Goal: Task Accomplishment & Management: Complete application form

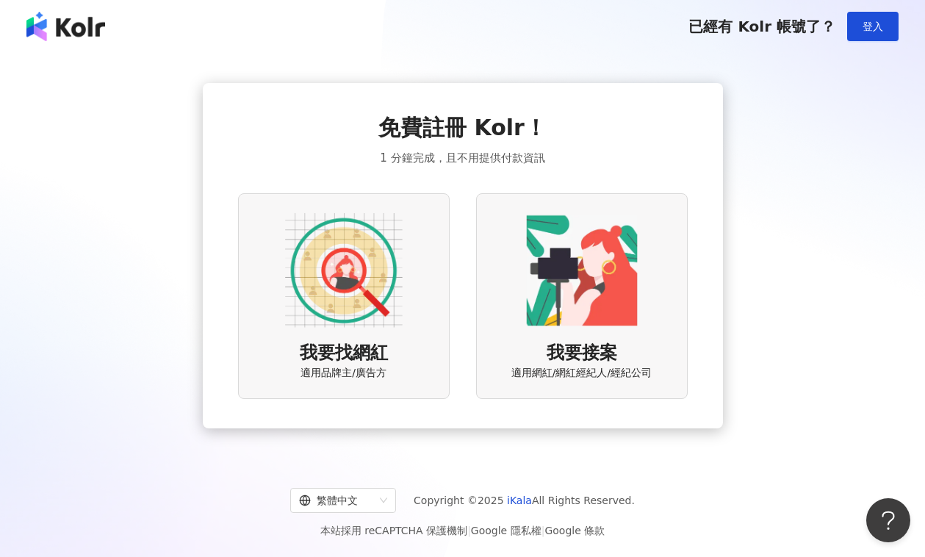
click at [340, 323] on img at bounding box center [344, 271] width 118 height 118
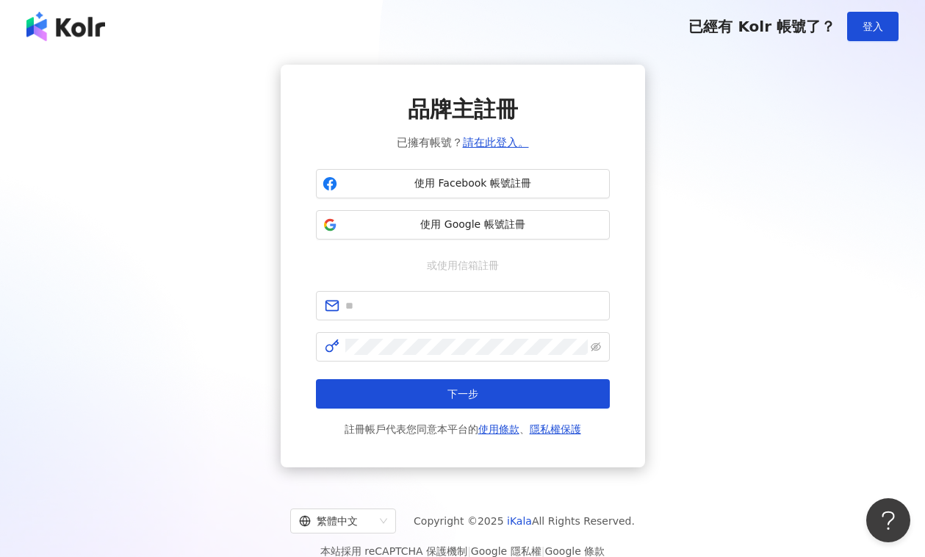
click at [809, 163] on div "品牌主註冊 已擁有帳號？ 請在此登入。 使用 Facebook 帳號註冊 使用 Google 帳號註冊 或使用信箱註冊 下一步 註冊帳戶代表您同意本平台的 使…" at bounding box center [463, 266] width 890 height 403
click at [400, 310] on input "text" at bounding box center [473, 306] width 256 height 16
type input "**********"
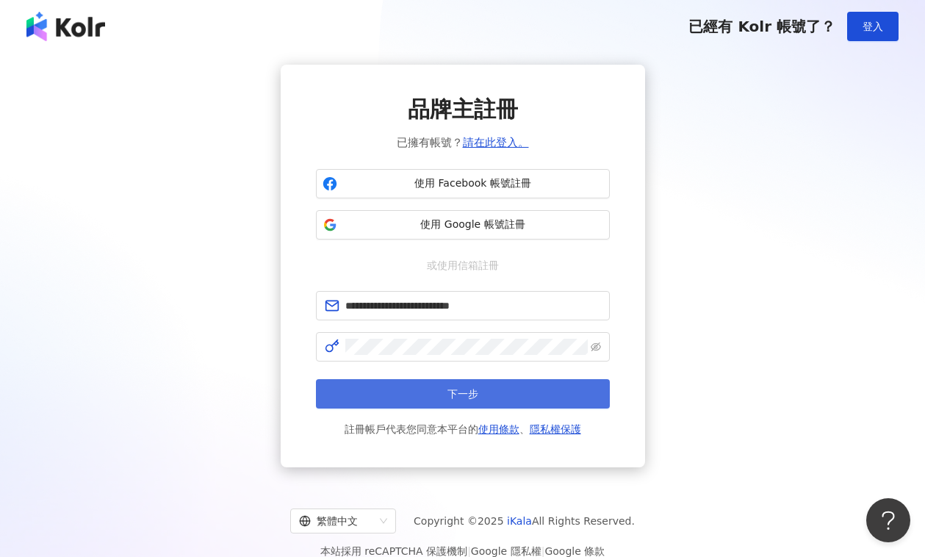
click at [472, 392] on span "下一步" at bounding box center [462, 394] width 31 height 12
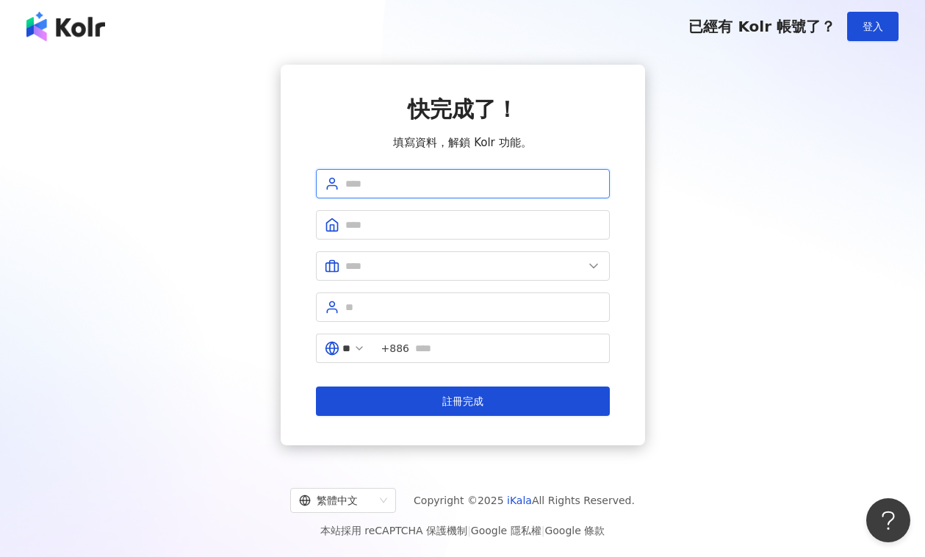
click at [379, 179] on input "text" at bounding box center [473, 184] width 256 height 16
type input "**********"
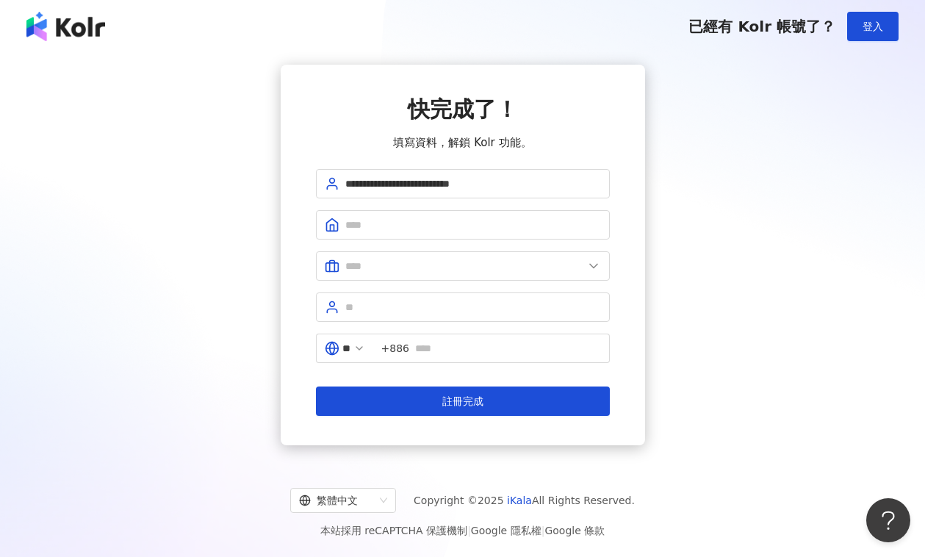
click at [369, 209] on form "**********" at bounding box center [463, 292] width 294 height 247
click at [377, 223] on input "text" at bounding box center [473, 225] width 256 height 16
type input "*******"
click at [401, 276] on span at bounding box center [463, 265] width 294 height 29
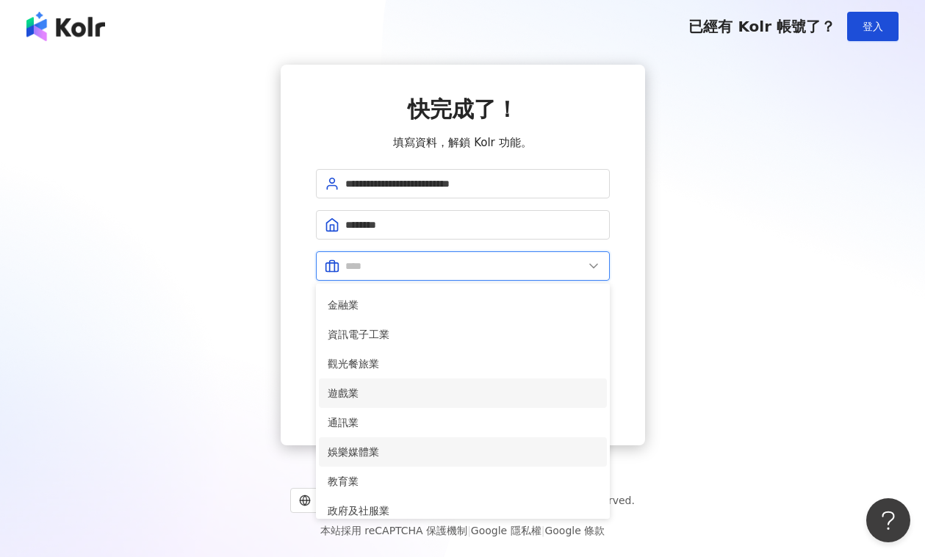
scroll to position [144, 0]
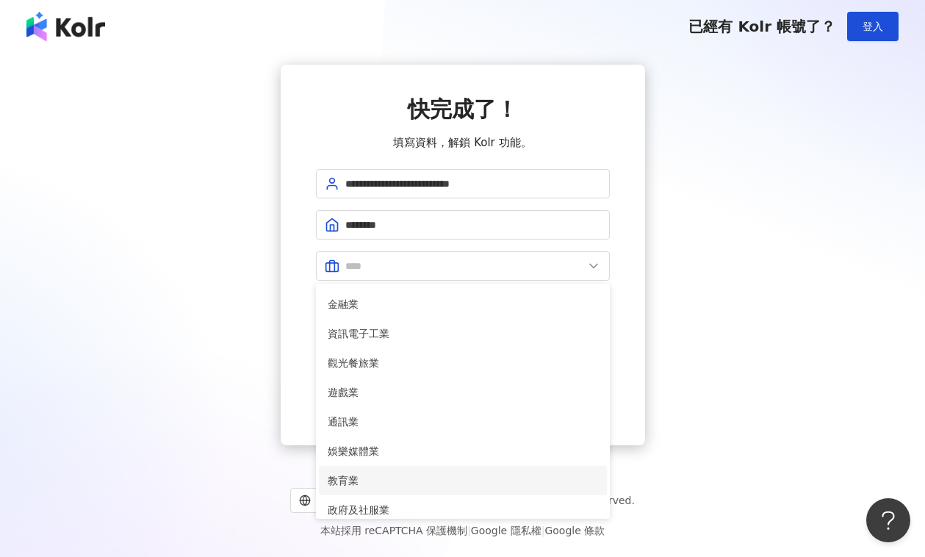
click span "教育業"
type input "***"
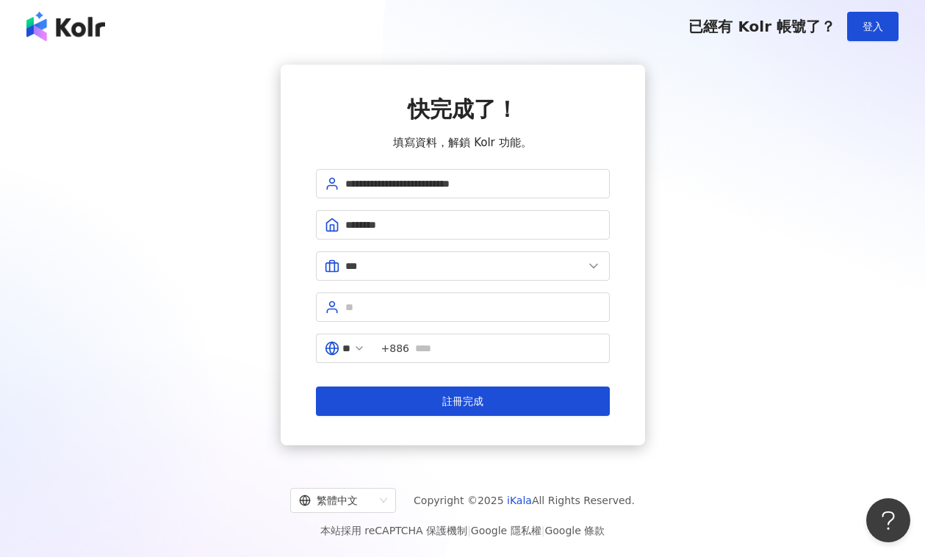
click div "**********"
click input "text"
type input "****"
click input "text"
type input "**********"
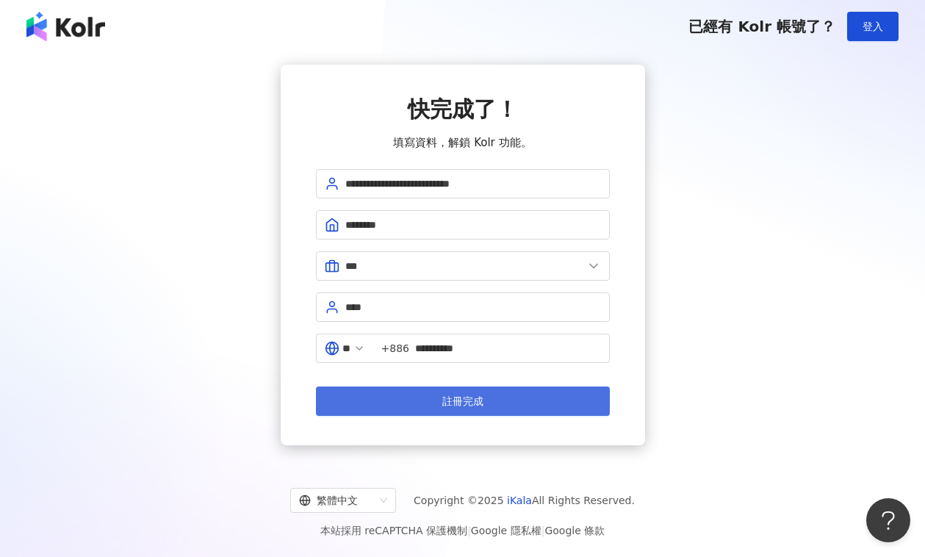
click button "註冊完成"
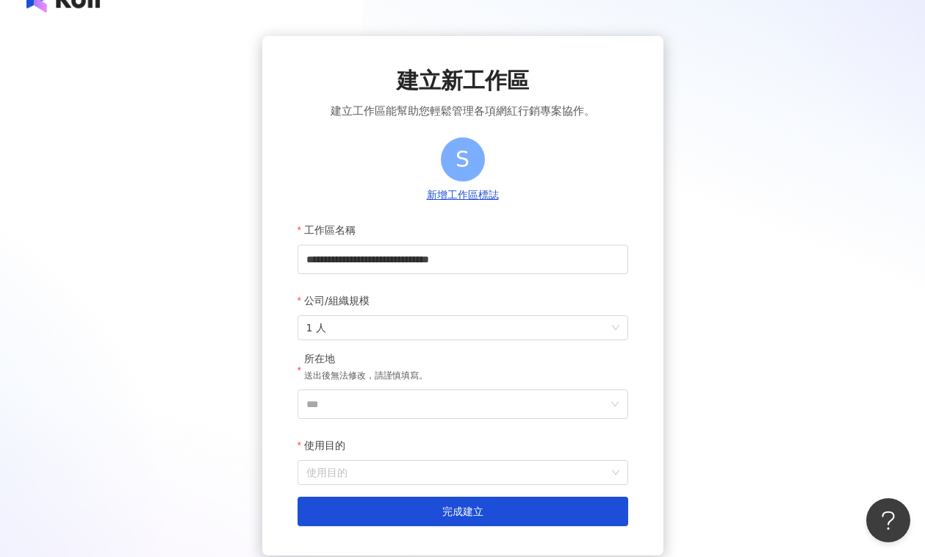
scroll to position [138, 0]
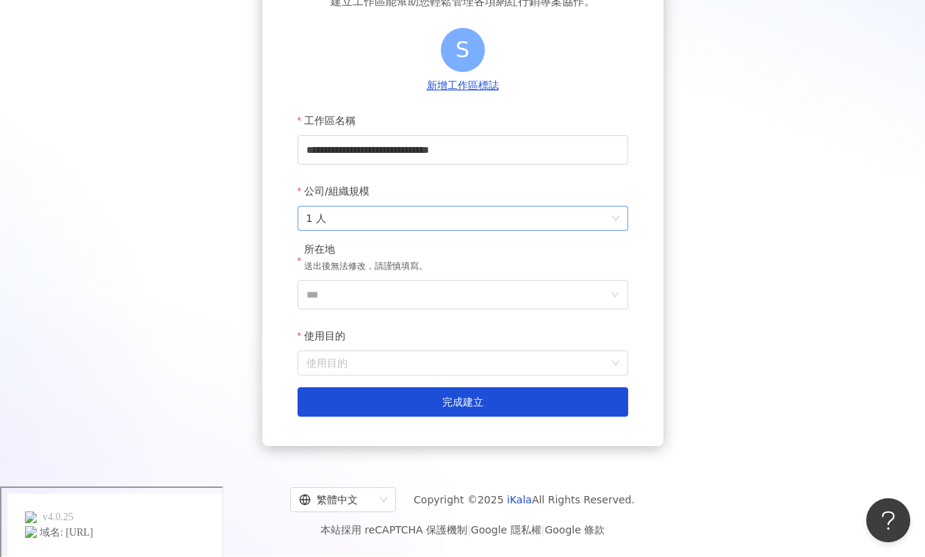
click at [341, 216] on span "1 人" at bounding box center [462, 218] width 313 height 24
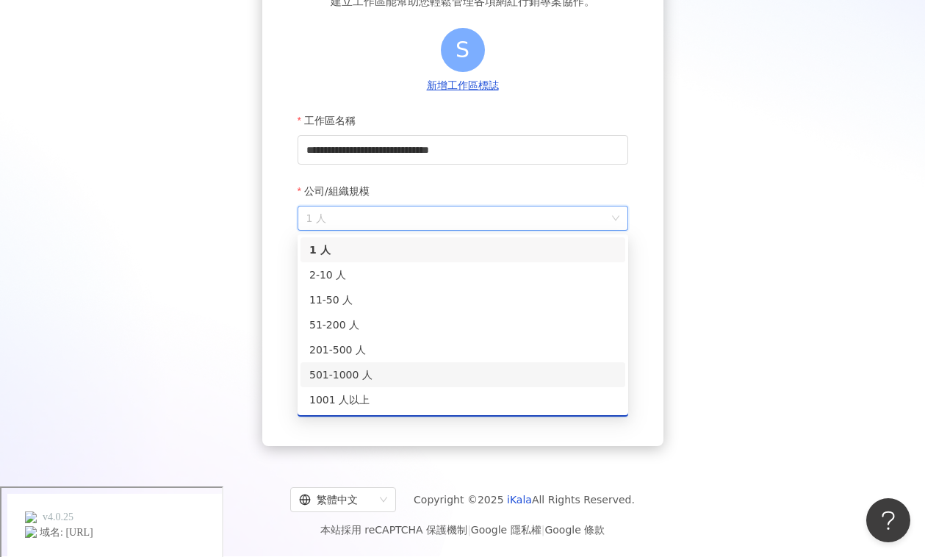
click at [343, 372] on div "501-1000 人" at bounding box center [462, 375] width 307 height 16
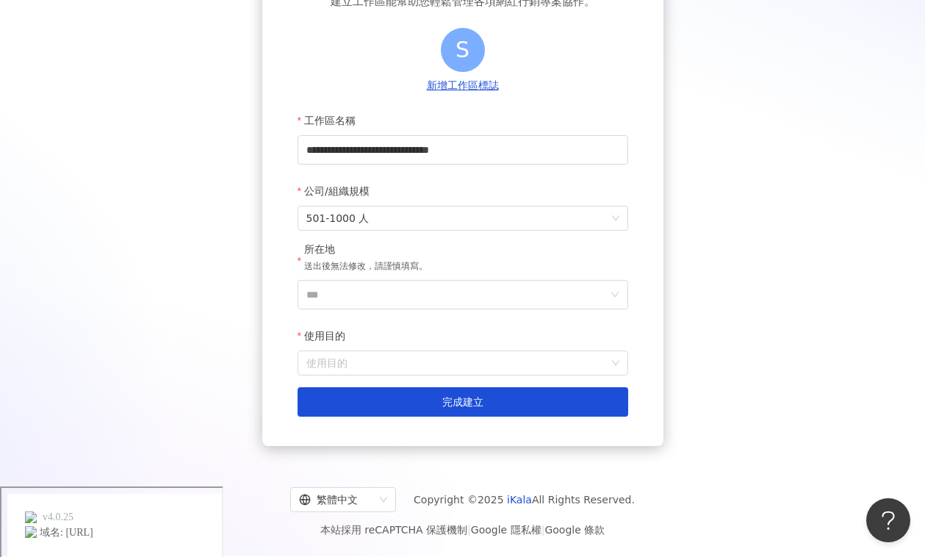
click at [527, 243] on div "所在地 送出後無法修改，請謹慎填寫。" at bounding box center [463, 260] width 331 height 37
click at [430, 289] on input "***" at bounding box center [456, 295] width 301 height 28
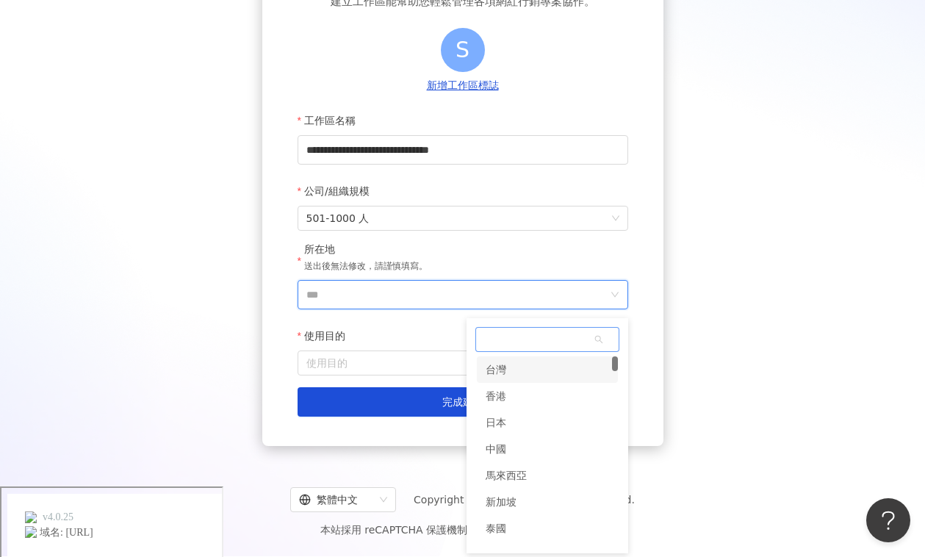
click at [541, 365] on div "台灣" at bounding box center [547, 369] width 141 height 26
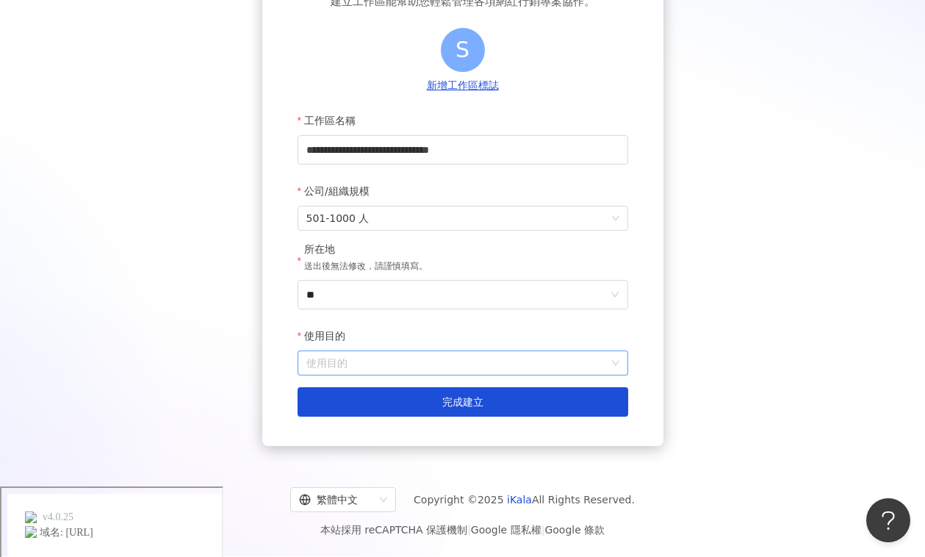
click at [382, 369] on input "使用目的" at bounding box center [462, 363] width 313 height 24
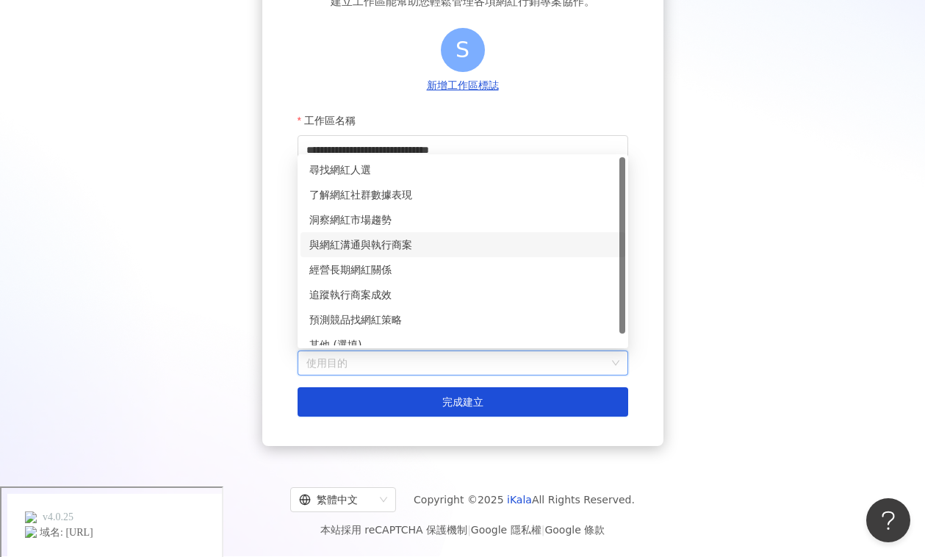
click at [416, 247] on div "與網紅溝通與執行商案" at bounding box center [462, 245] width 307 height 16
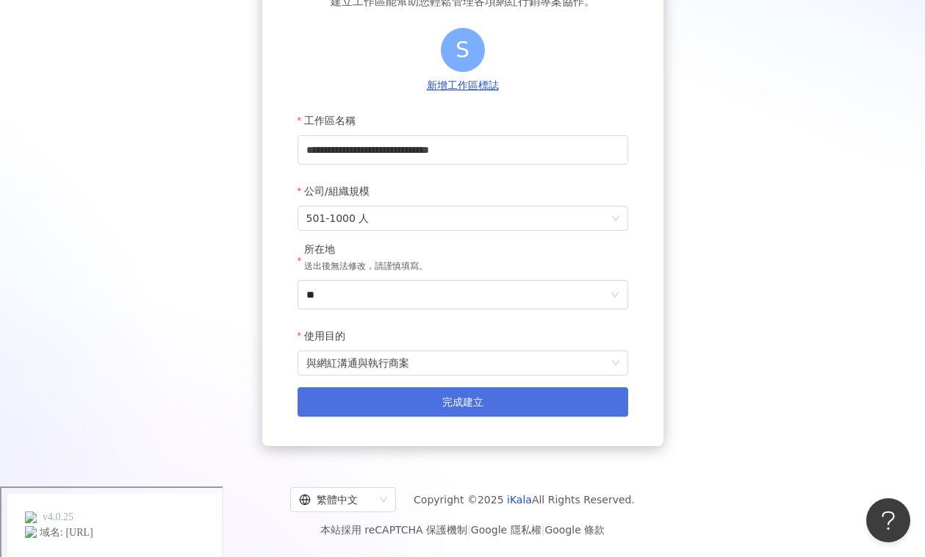
click at [440, 409] on button "完成建立" at bounding box center [463, 401] width 331 height 29
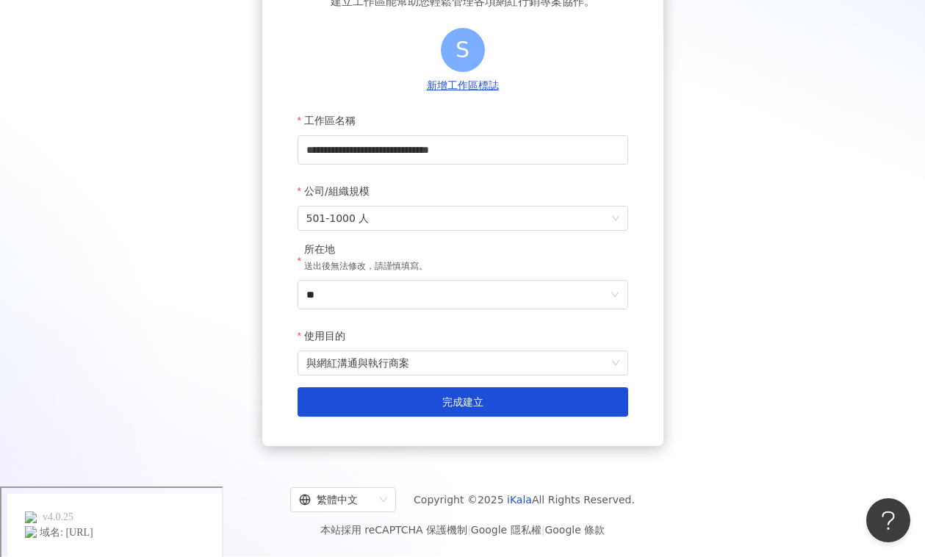
scroll to position [68, 0]
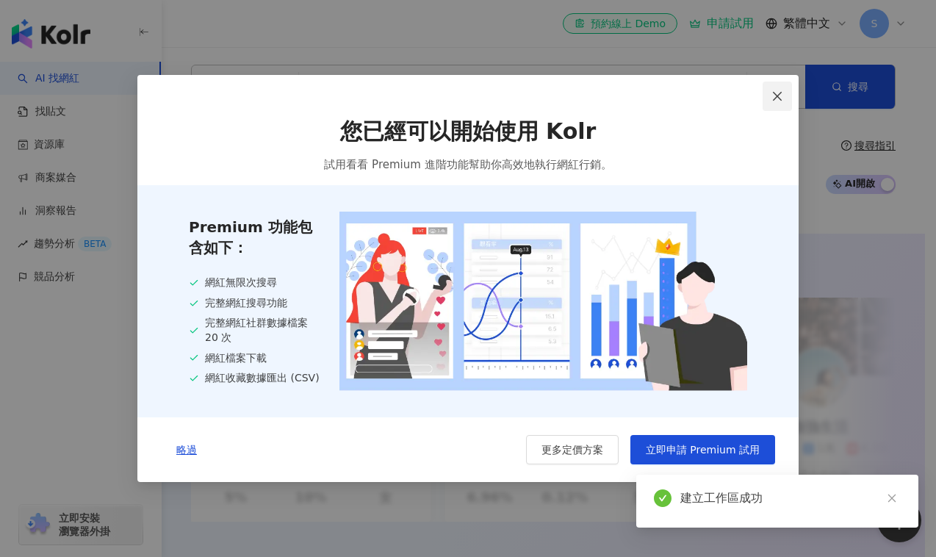
click at [773, 97] on icon "close" at bounding box center [777, 96] width 12 height 12
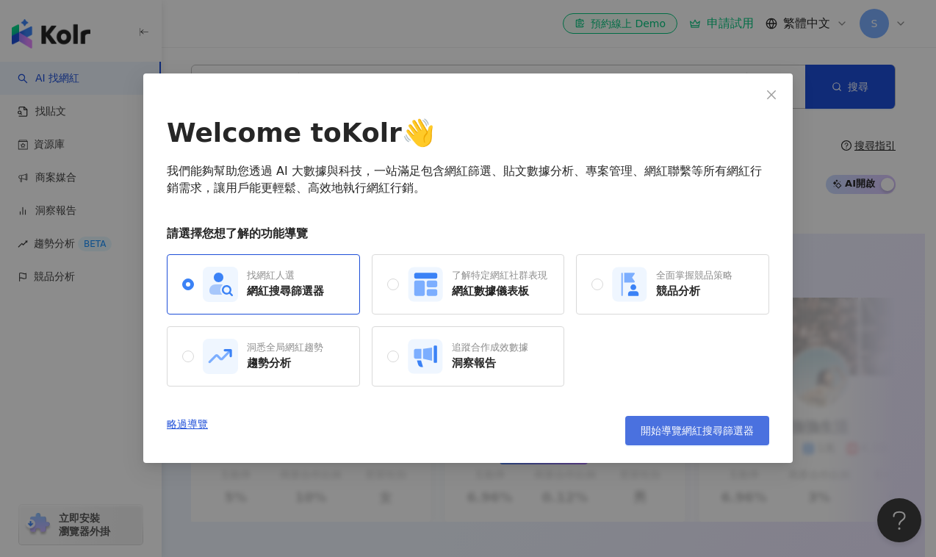
click at [677, 431] on span "開始導覽網紅搜尋篩選器" at bounding box center [697, 431] width 113 height 12
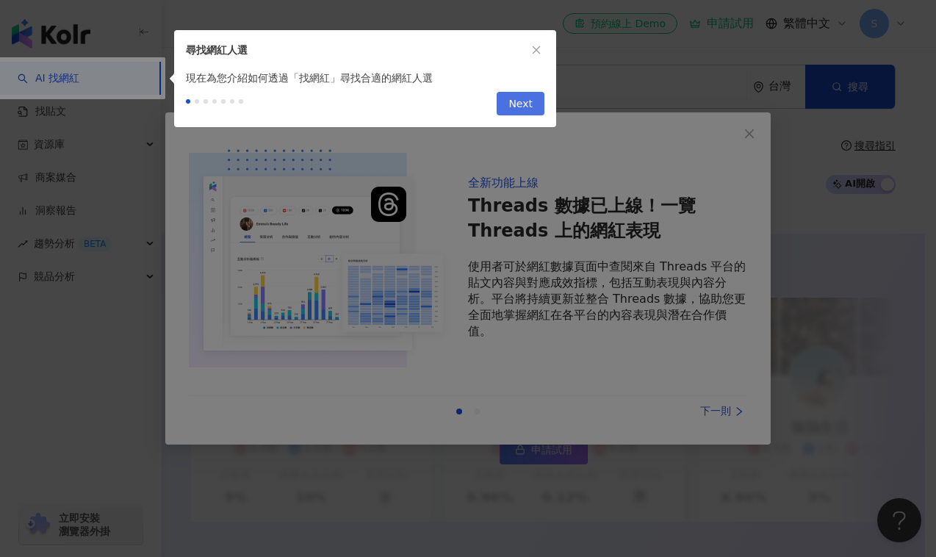
click at [520, 107] on span "Next" at bounding box center [520, 105] width 24 height 24
type input "*********"
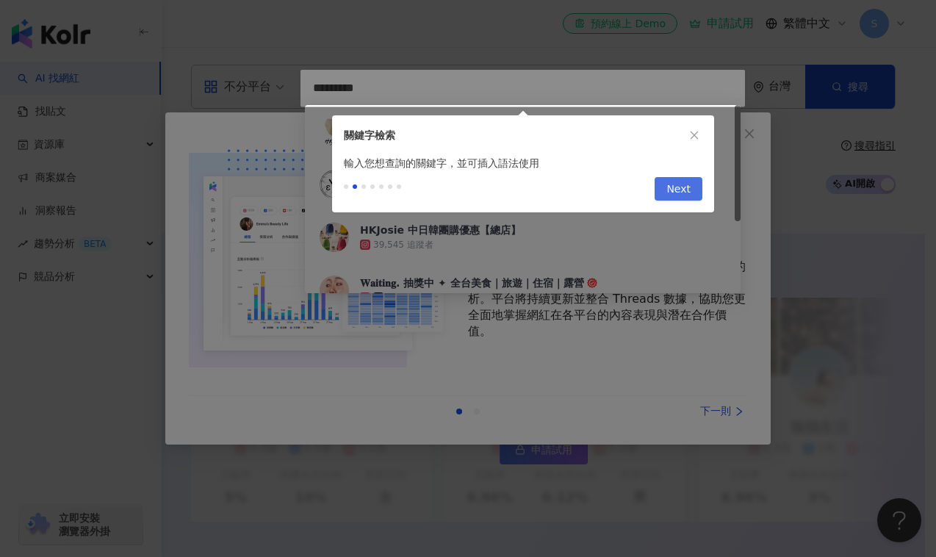
click at [674, 191] on span "Next" at bounding box center [678, 190] width 24 height 24
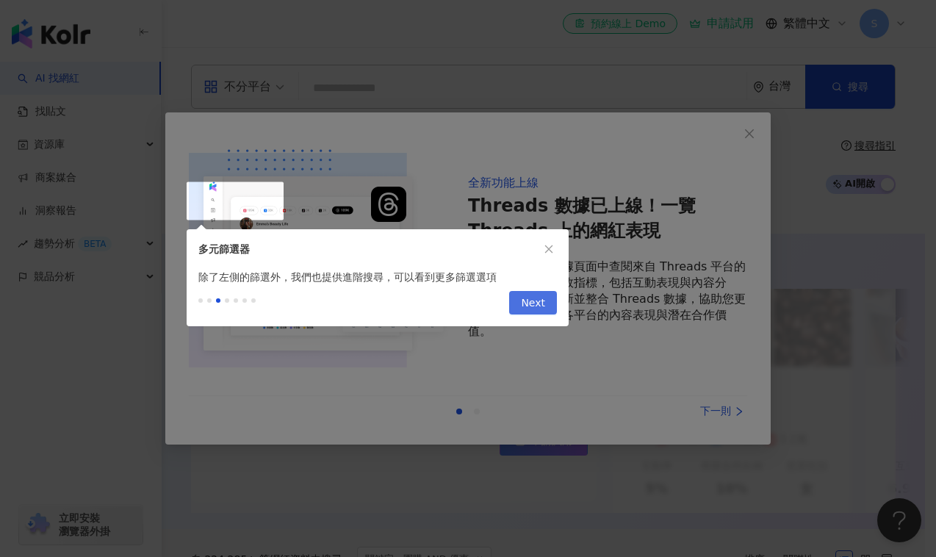
click at [530, 303] on span "Next" at bounding box center [533, 304] width 24 height 24
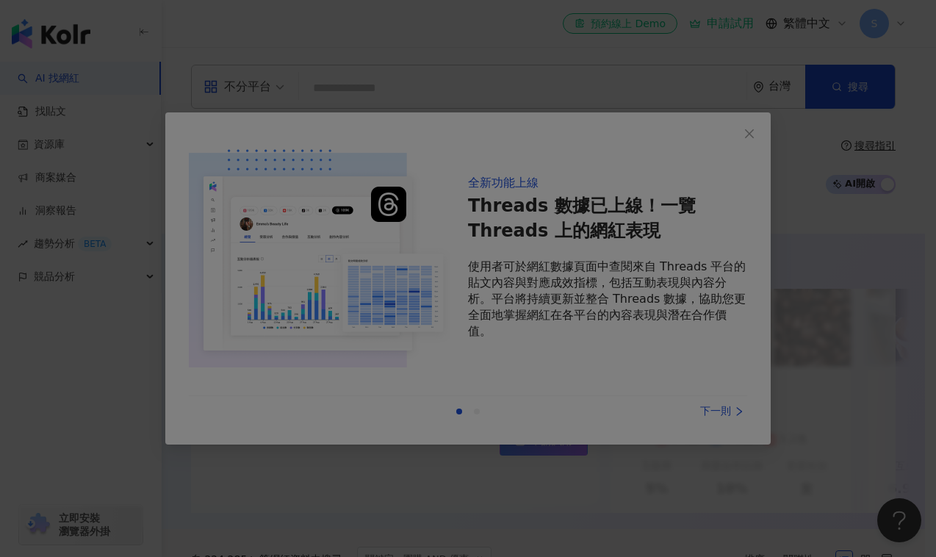
click at [758, 138] on div at bounding box center [468, 278] width 936 height 557
click at [762, 126] on div at bounding box center [468, 278] width 936 height 557
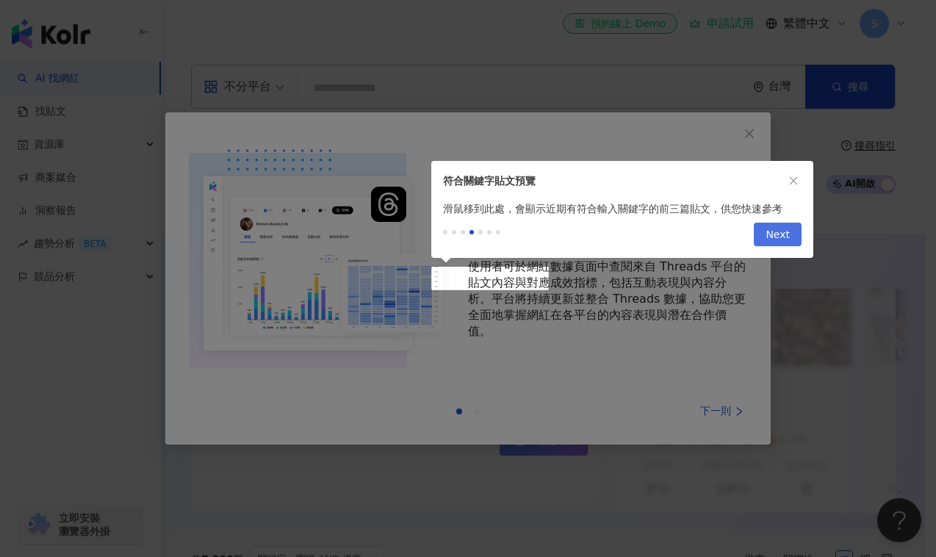
click at [776, 240] on span "Next" at bounding box center [777, 235] width 24 height 24
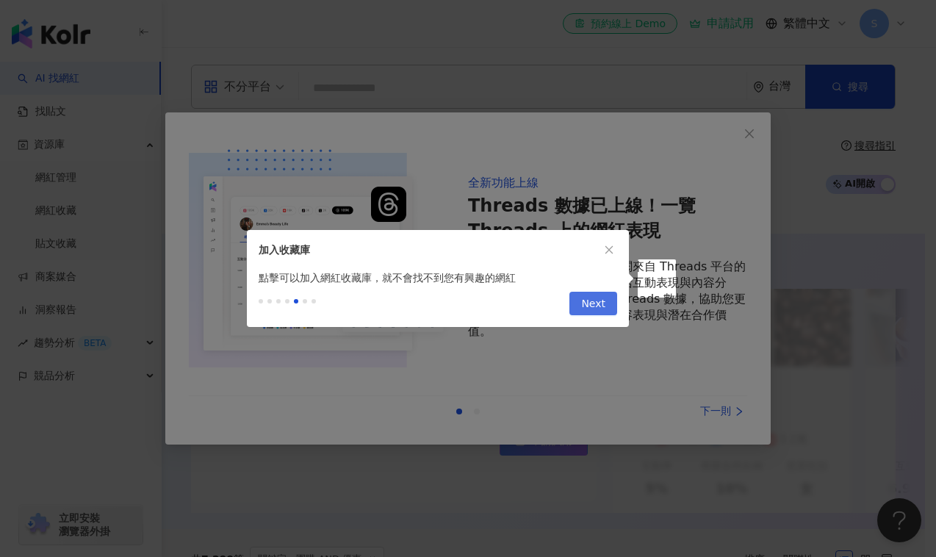
click at [588, 311] on span "Next" at bounding box center [593, 304] width 24 height 24
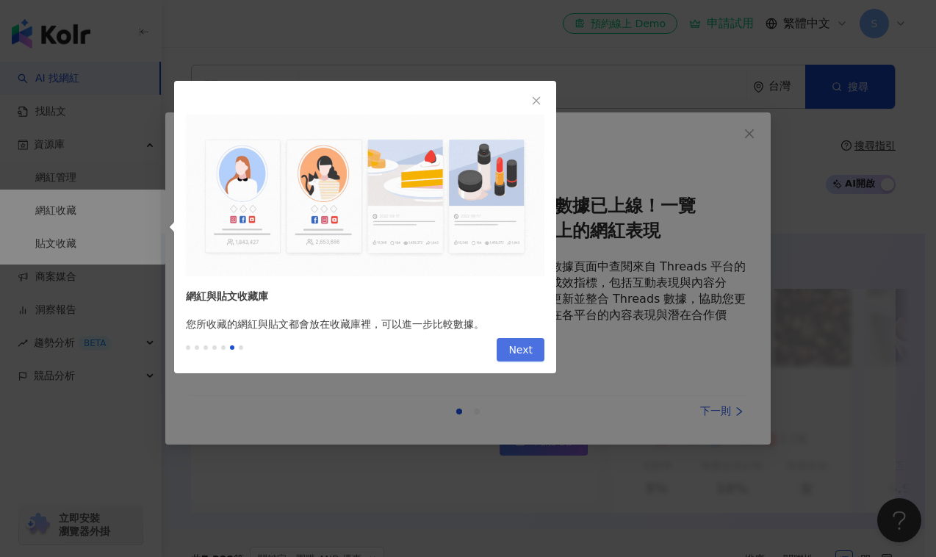
click at [513, 353] on span "Next" at bounding box center [520, 351] width 24 height 24
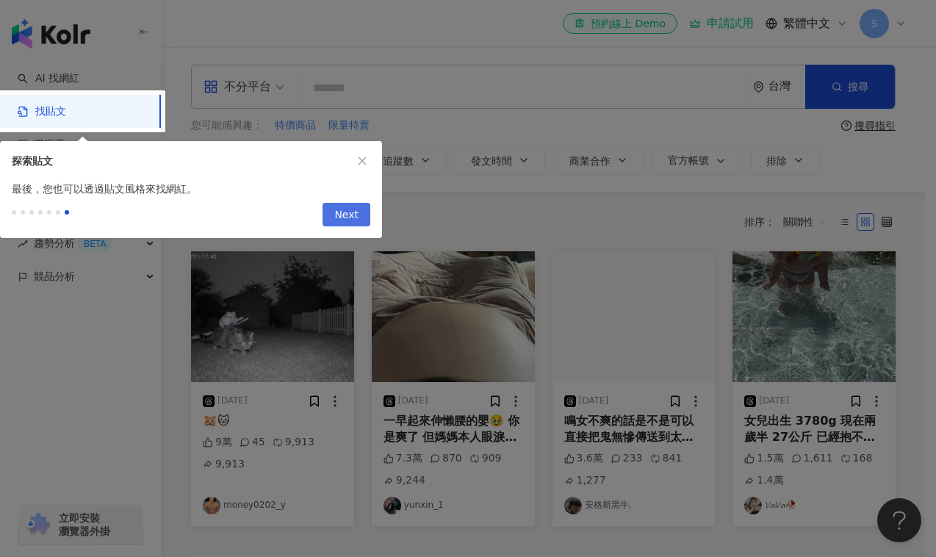
click at [346, 213] on span "Next" at bounding box center [346, 215] width 24 height 24
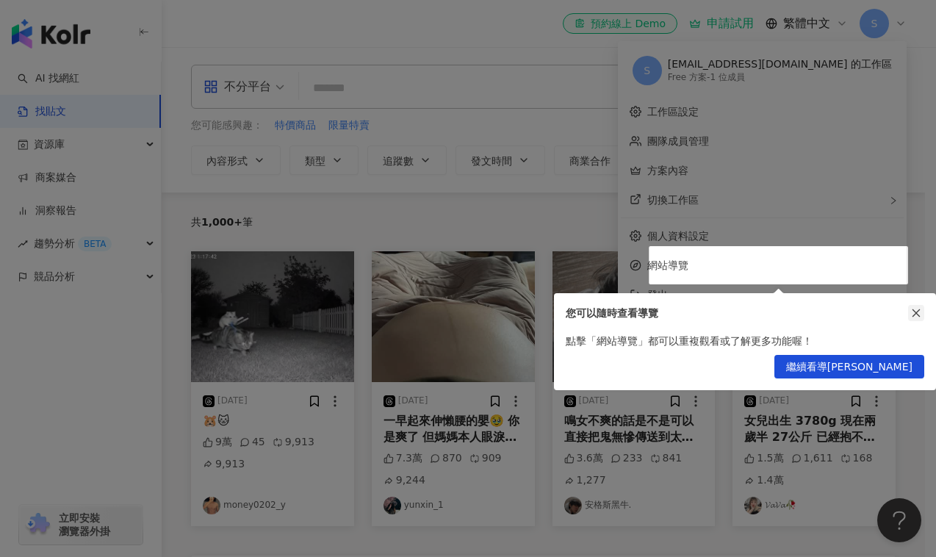
click at [915, 306] on button "button" at bounding box center [916, 313] width 16 height 16
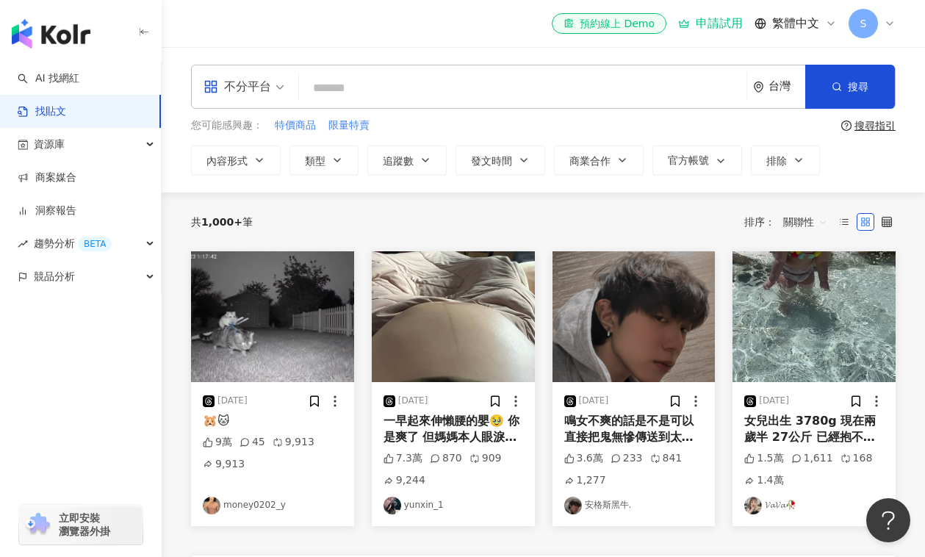
click at [370, 96] on input "search" at bounding box center [523, 88] width 436 height 32
type input "*"
click at [848, 91] on span "搜尋" at bounding box center [858, 87] width 21 height 12
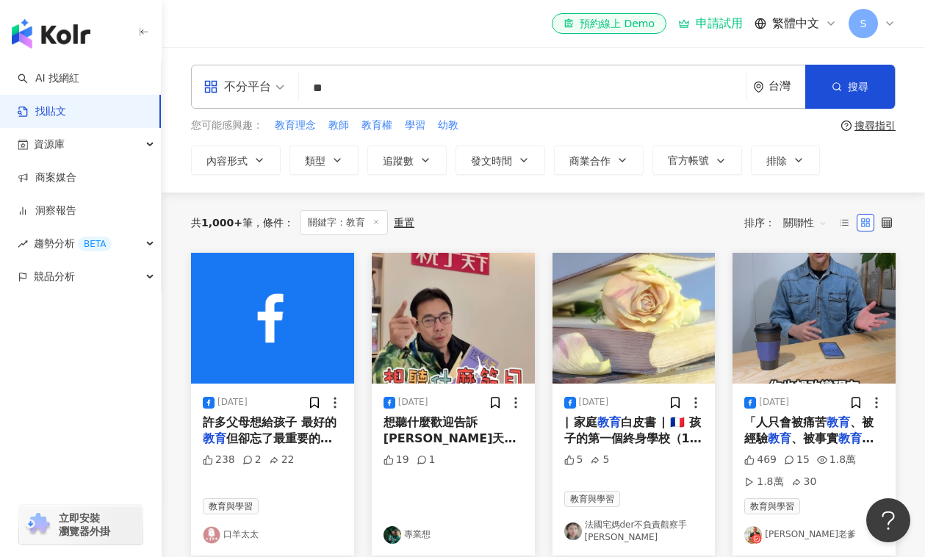
scroll to position [3, 0]
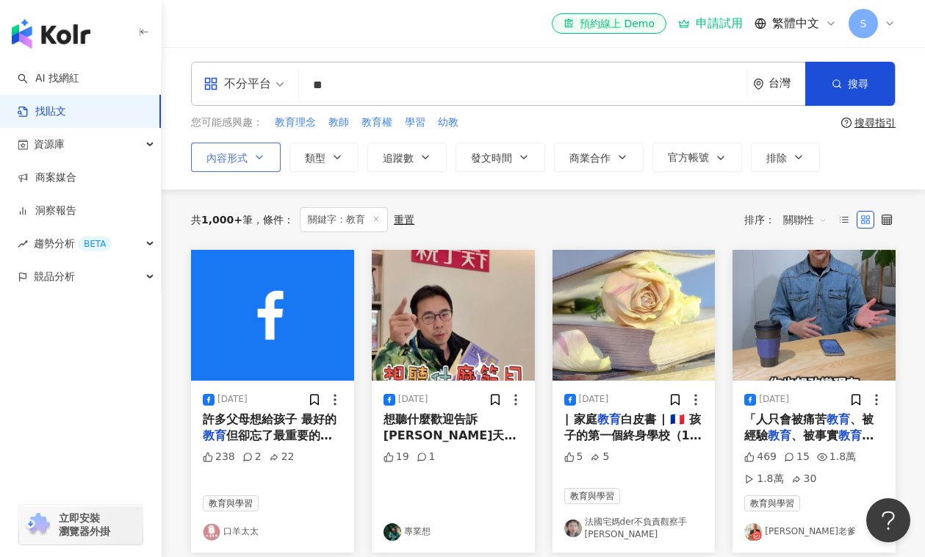
click at [261, 161] on icon "button" at bounding box center [259, 157] width 12 height 12
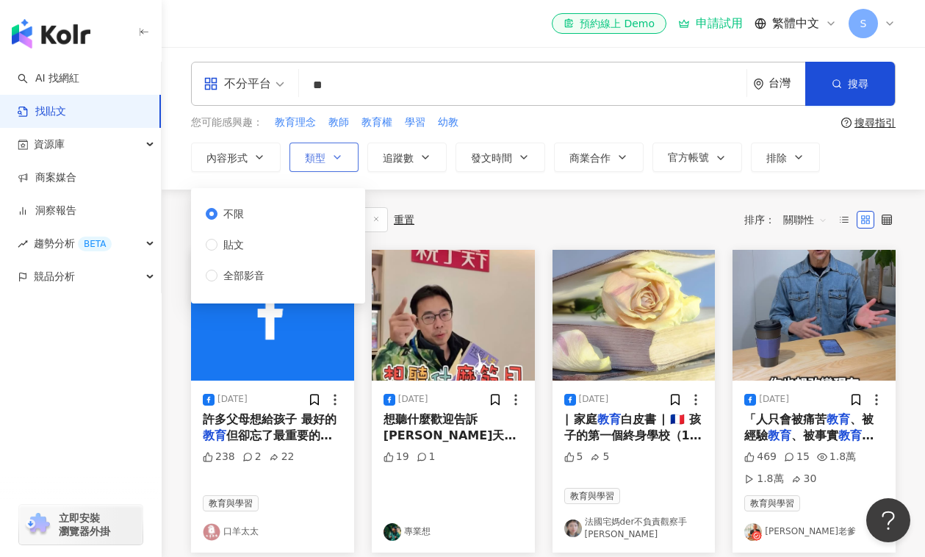
click at [330, 159] on button "類型" at bounding box center [323, 157] width 69 height 29
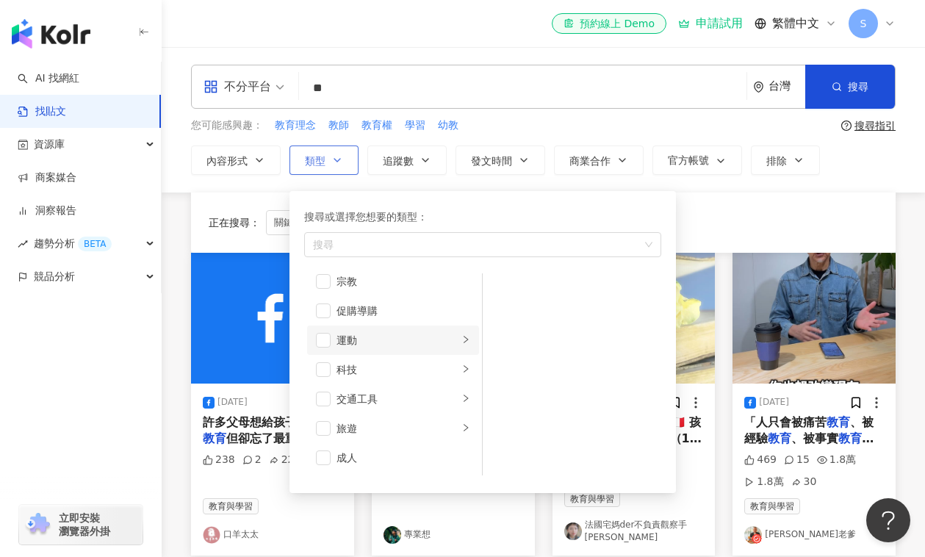
scroll to position [317, 0]
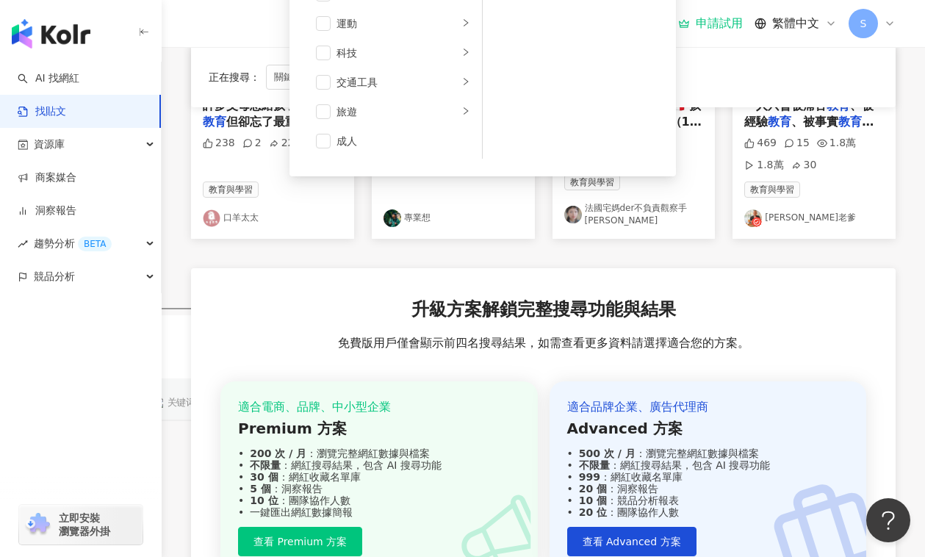
click at [367, 250] on div "2025/3/25 許多父母想給孩子 最好的 教育 但卻忘了最重要的 教育 是家庭 教育 238 2 22 教育與學習 口羊太太 2025/1/8 想聽什麼歡…" at bounding box center [543, 303] width 704 height 734
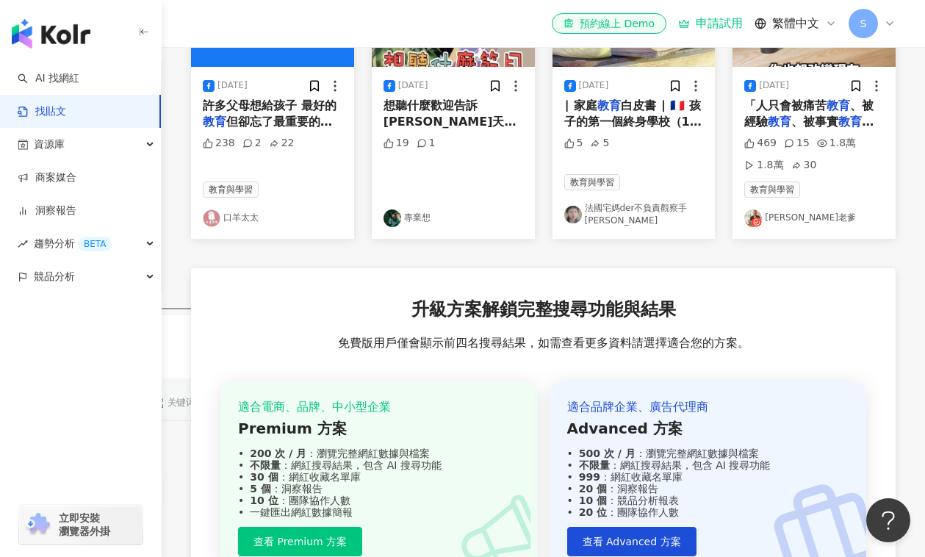
scroll to position [0, 0]
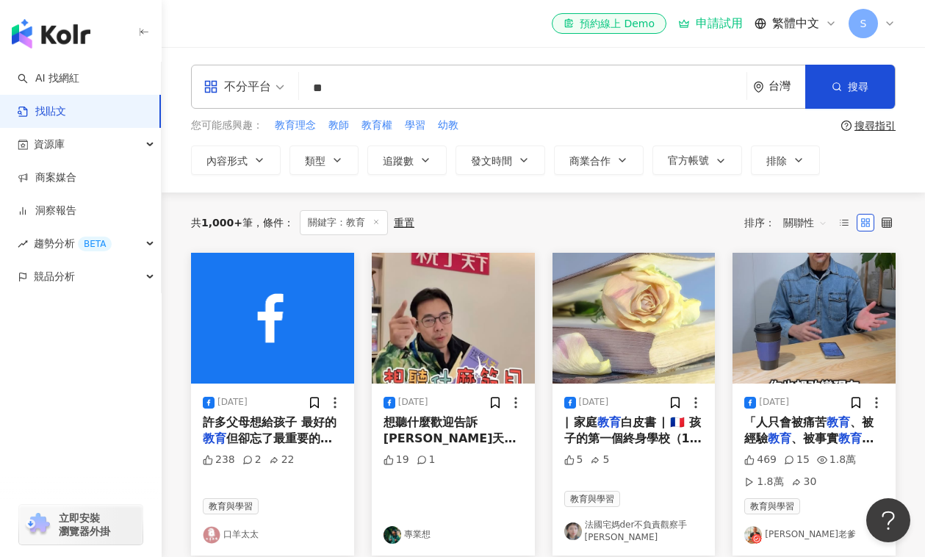
drag, startPoint x: 339, startPoint y: 93, endPoint x: 312, endPoint y: 94, distance: 27.2
click at [311, 94] on input "**" at bounding box center [523, 88] width 436 height 32
type input "****"
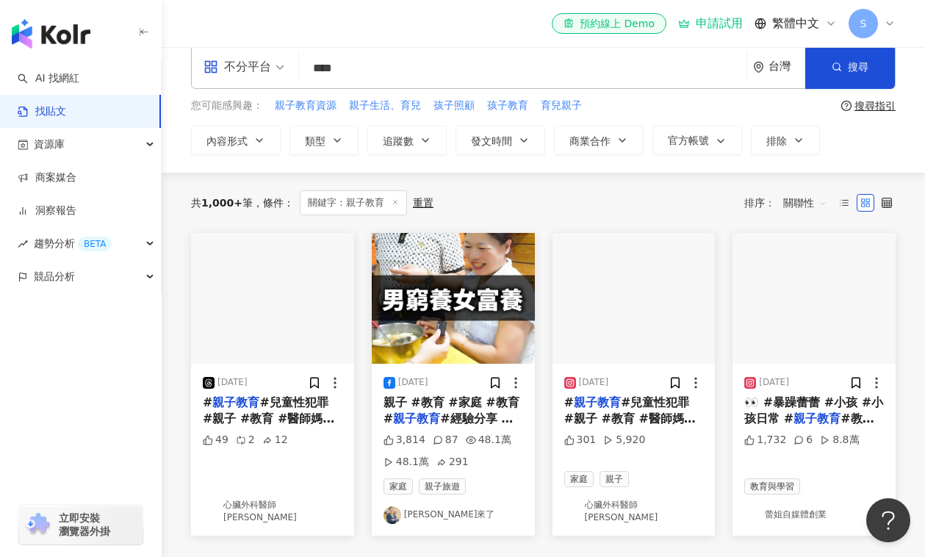
scroll to position [30, 0]
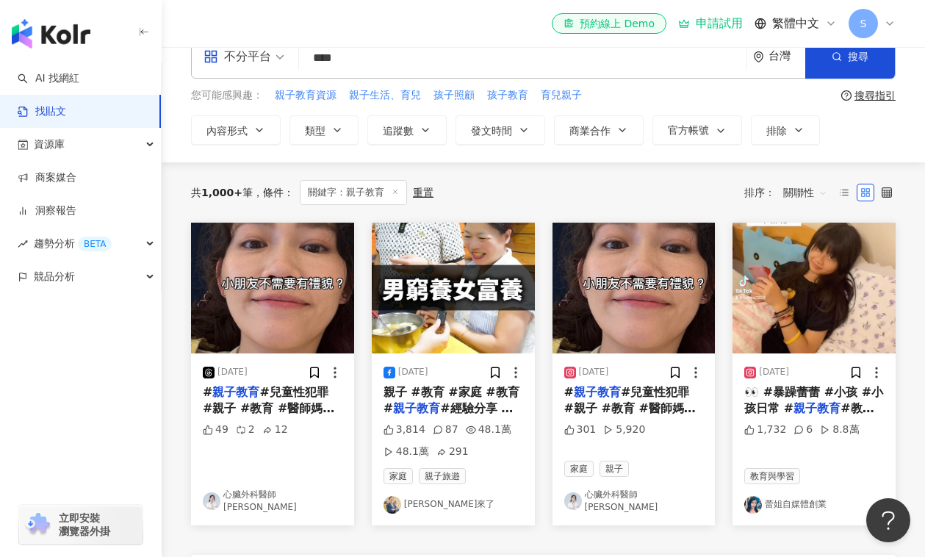
click at [283, 461] on div "49 2 12" at bounding box center [273, 450] width 140 height 57
click at [271, 508] on link "心臟外科醫師 吳欣岱" at bounding box center [273, 500] width 140 height 25
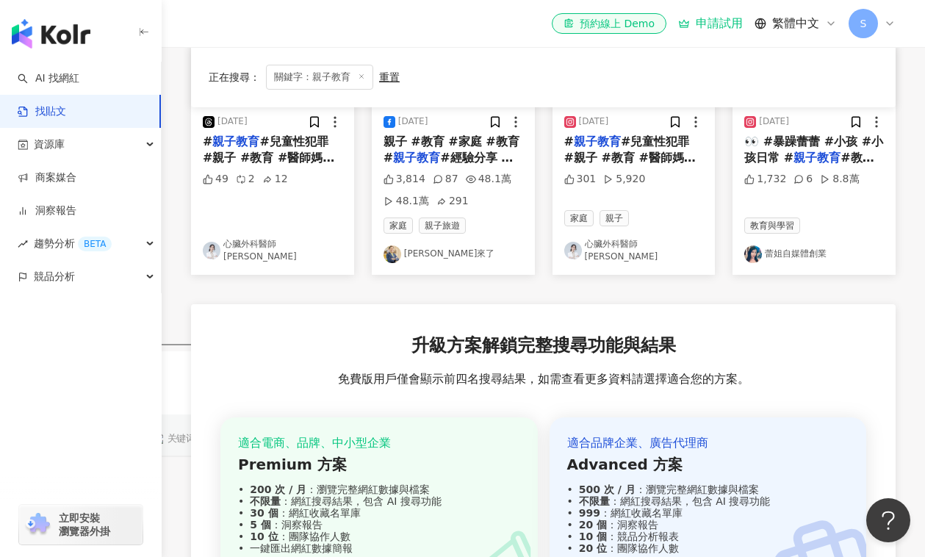
scroll to position [0, 0]
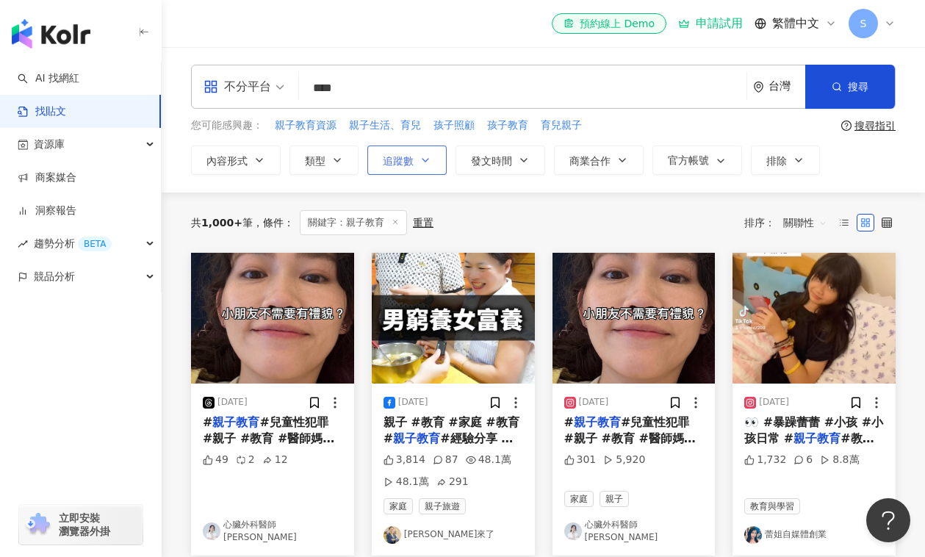
click at [415, 159] on button "追蹤數" at bounding box center [406, 159] width 79 height 29
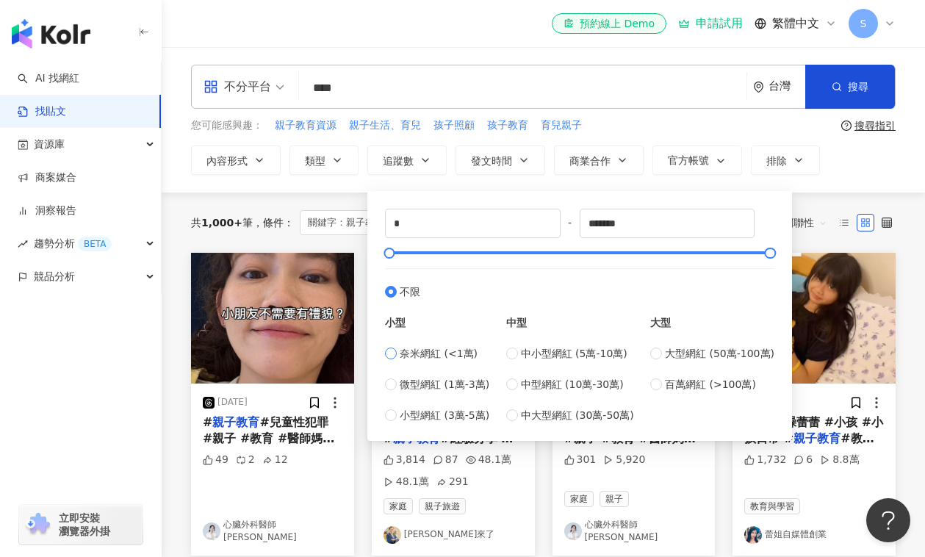
type input "****"
type input "*****"
click at [843, 170] on div "內容形式 類型 追蹤數 發文時間 商業合作 官方帳號 排除 不限 貼文 全部影音 ***** - ***** 不限 小型 奈米網紅 (<1萬) 微型網紅 (1…" at bounding box center [543, 159] width 704 height 29
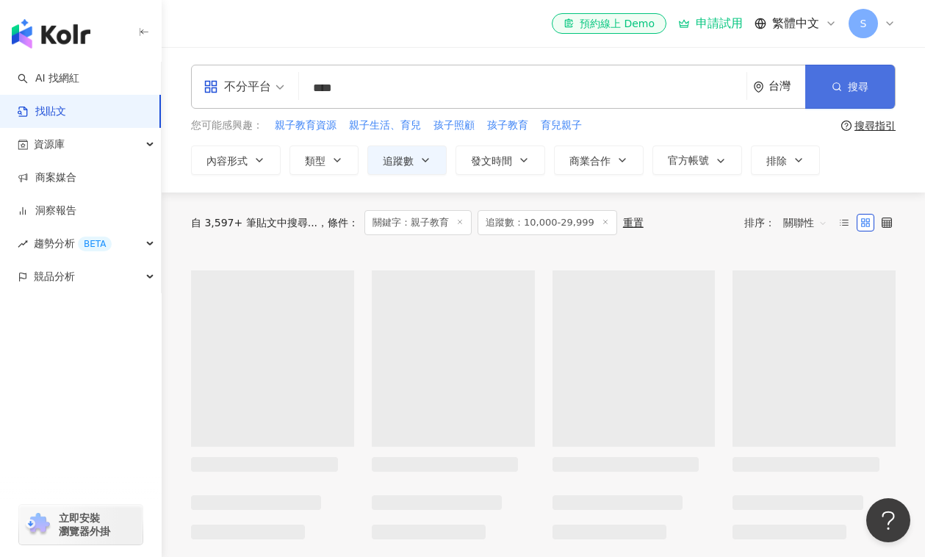
click at [845, 87] on button "搜尋" at bounding box center [850, 87] width 90 height 44
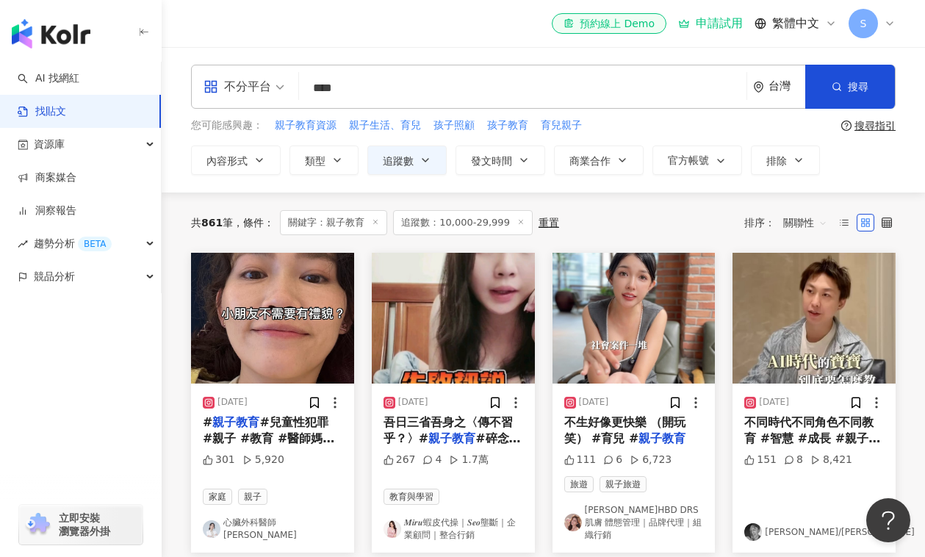
drag, startPoint x: 315, startPoint y: 88, endPoint x: 338, endPoint y: 84, distance: 23.1
click at [338, 84] on input "****" at bounding box center [523, 88] width 436 height 32
click at [310, 129] on span "親子教育資源" at bounding box center [306, 125] width 62 height 15
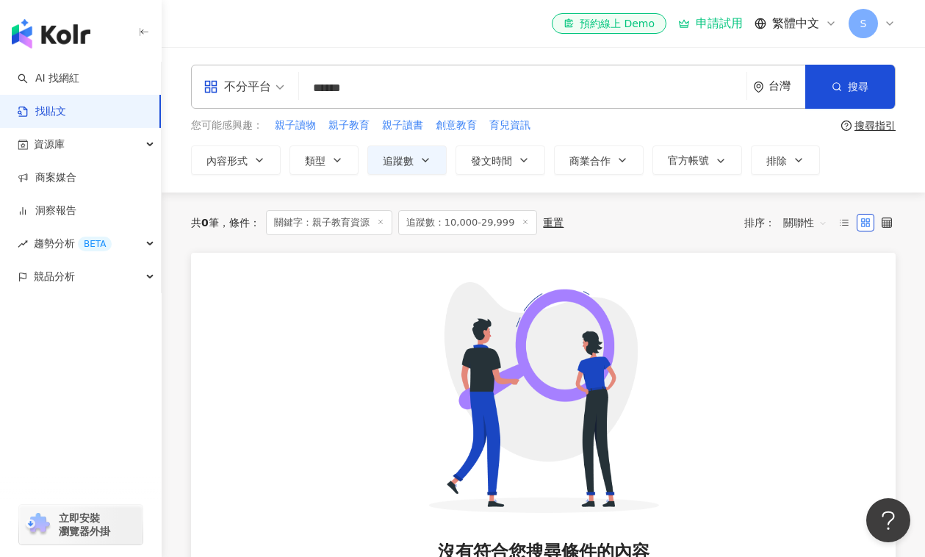
click at [341, 90] on input "******" at bounding box center [523, 88] width 436 height 32
drag, startPoint x: 360, startPoint y: 88, endPoint x: 394, endPoint y: 84, distance: 34.0
click at [394, 84] on input "******" at bounding box center [523, 88] width 436 height 32
click at [245, 77] on div "不分平台" at bounding box center [237, 87] width 68 height 24
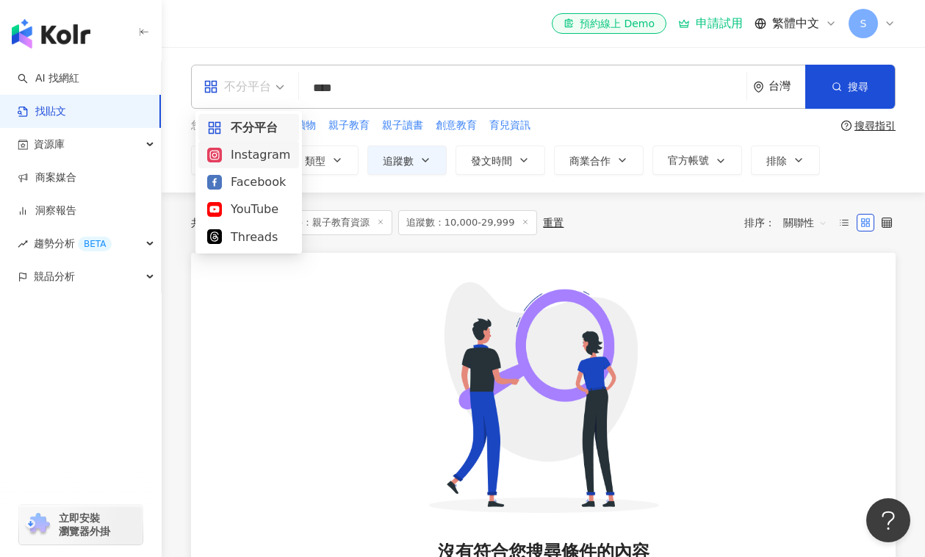
click at [256, 153] on div "Instagram" at bounding box center [248, 154] width 83 height 18
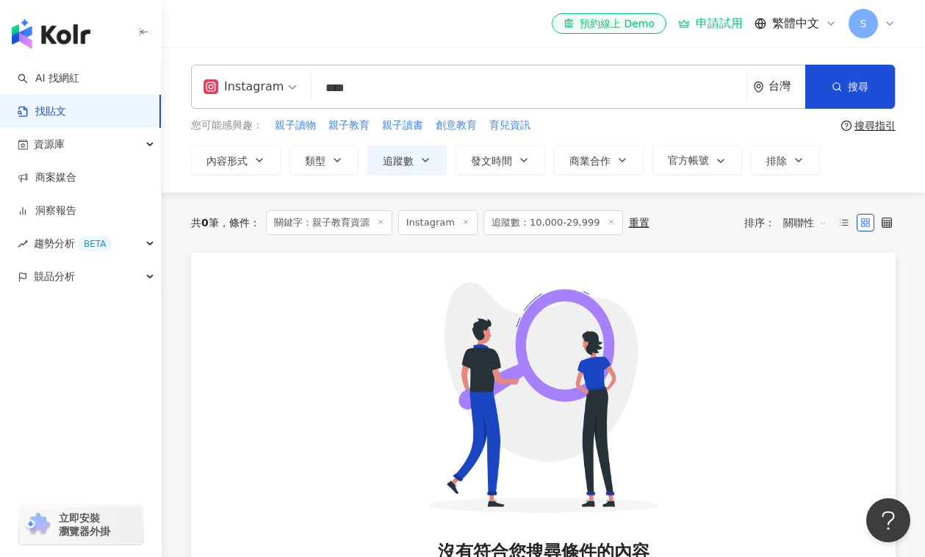
click at [266, 90] on div "Instagram" at bounding box center [243, 87] width 80 height 24
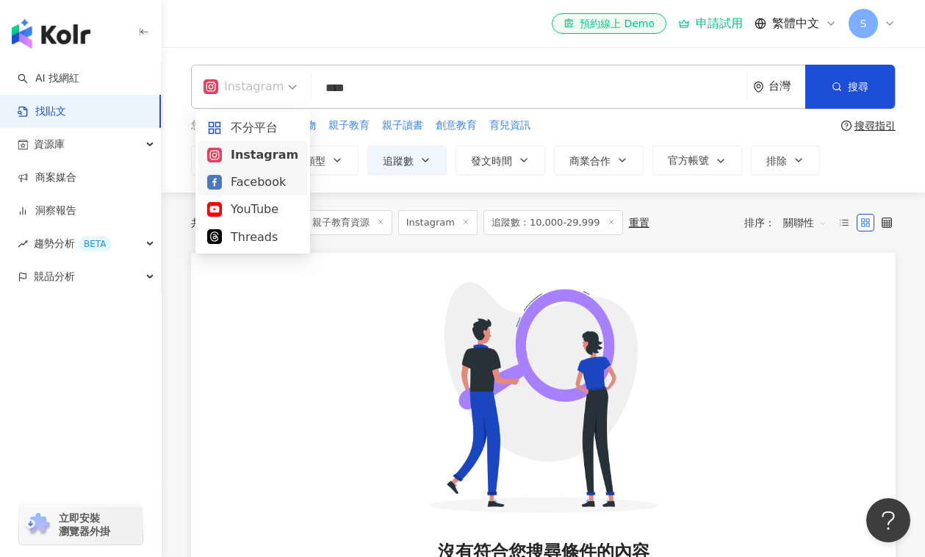
click at [256, 184] on div "Facebook" at bounding box center [252, 182] width 91 height 18
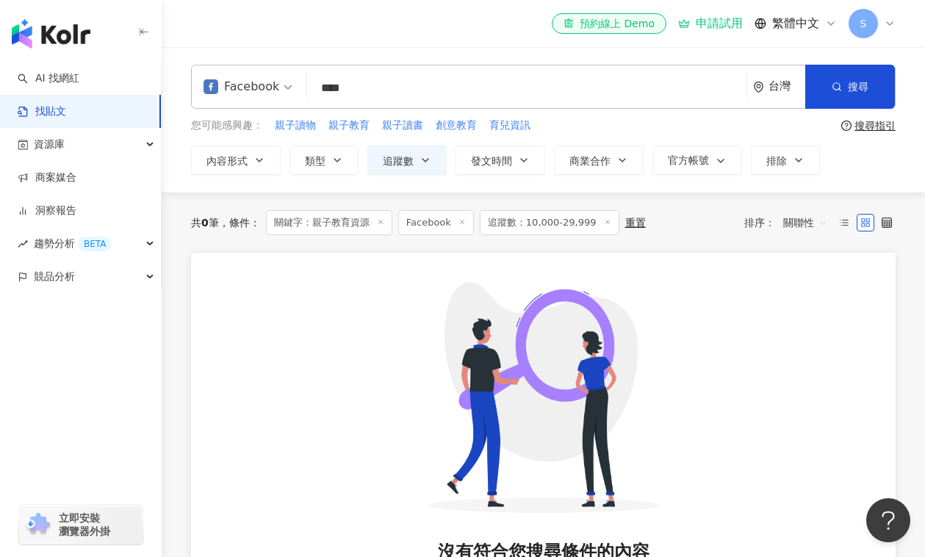
click at [381, 93] on input "****" at bounding box center [527, 88] width 428 height 32
drag, startPoint x: 347, startPoint y: 85, endPoint x: 298, endPoint y: 87, distance: 49.3
click at [298, 87] on div "Facebook 親子教育 **** 台灣 搜尋" at bounding box center [543, 87] width 704 height 44
click at [345, 85] on input "****" at bounding box center [527, 88] width 428 height 32
drag, startPoint x: 338, startPoint y: 88, endPoint x: 309, endPoint y: 90, distance: 28.7
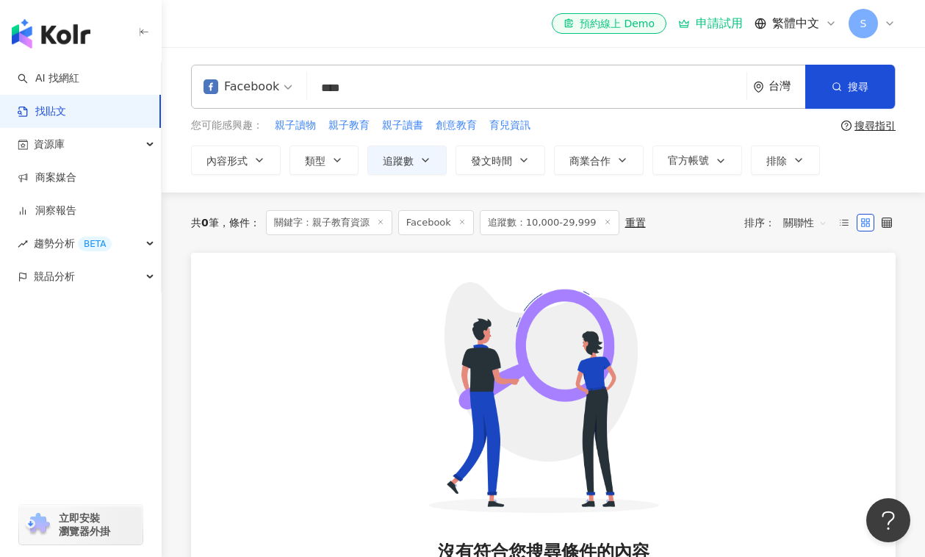
click at [313, 90] on input "****" at bounding box center [527, 88] width 428 height 32
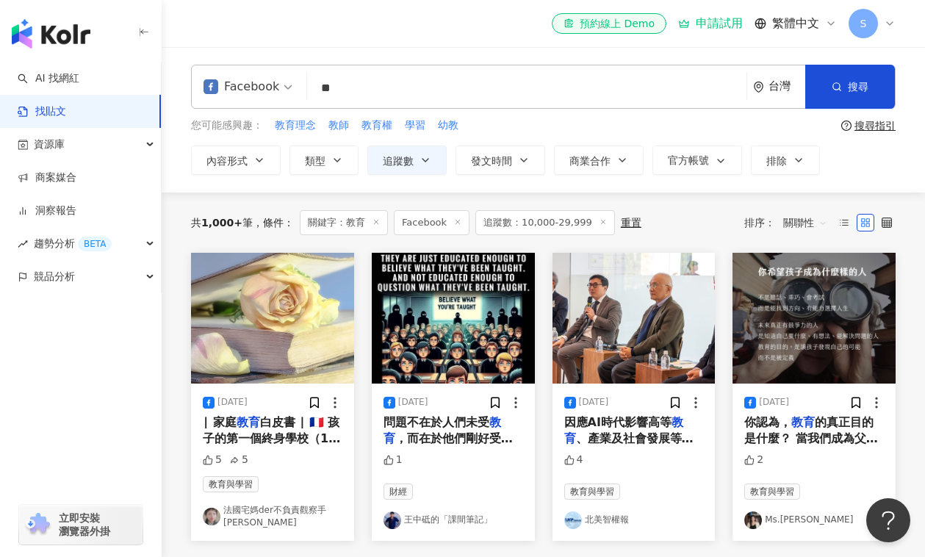
click at [289, 515] on link "法國宅媽der不負責觀察手扎" at bounding box center [273, 516] width 140 height 25
click at [234, 86] on div "Facebook" at bounding box center [241, 87] width 76 height 24
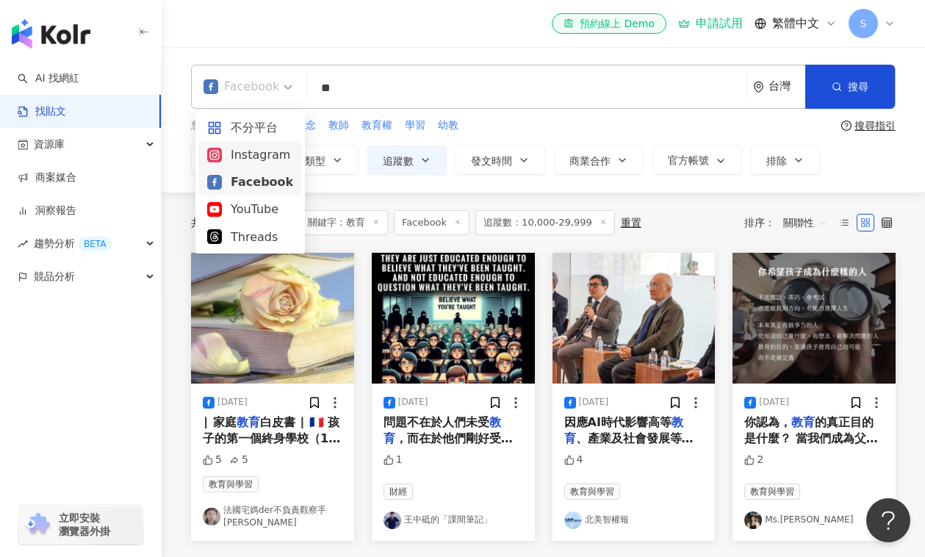
click at [250, 152] on div "Instagram" at bounding box center [250, 154] width 86 height 18
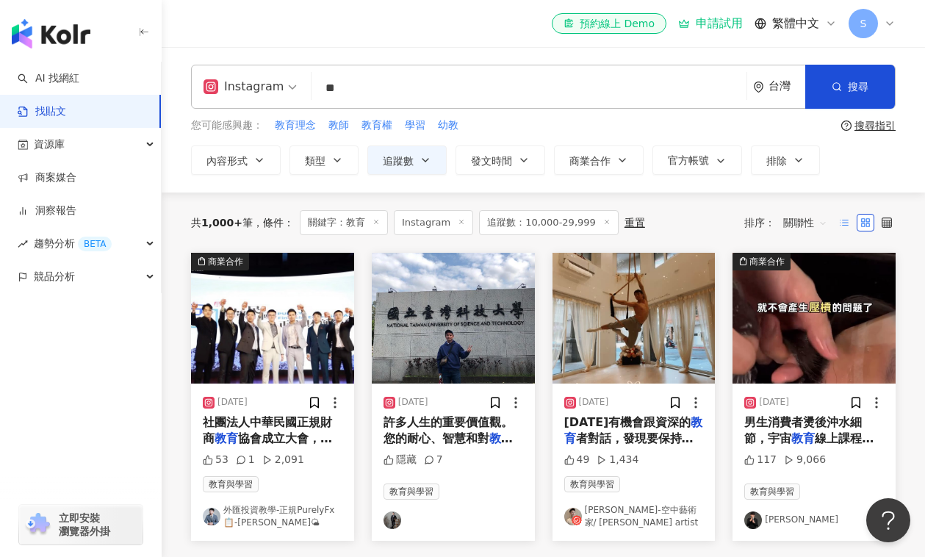
click at [843, 227] on icon at bounding box center [844, 222] width 10 height 10
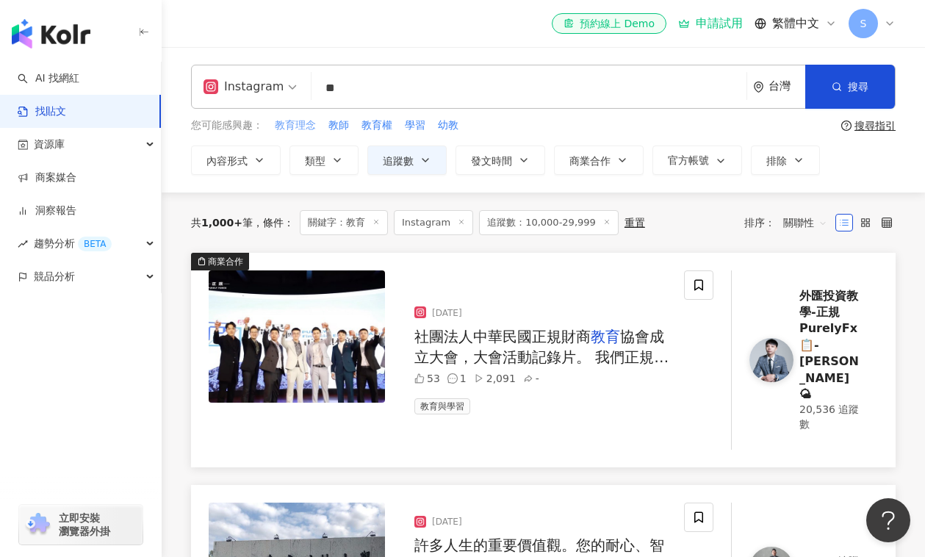
click at [289, 123] on span "教育理念" at bounding box center [295, 125] width 41 height 15
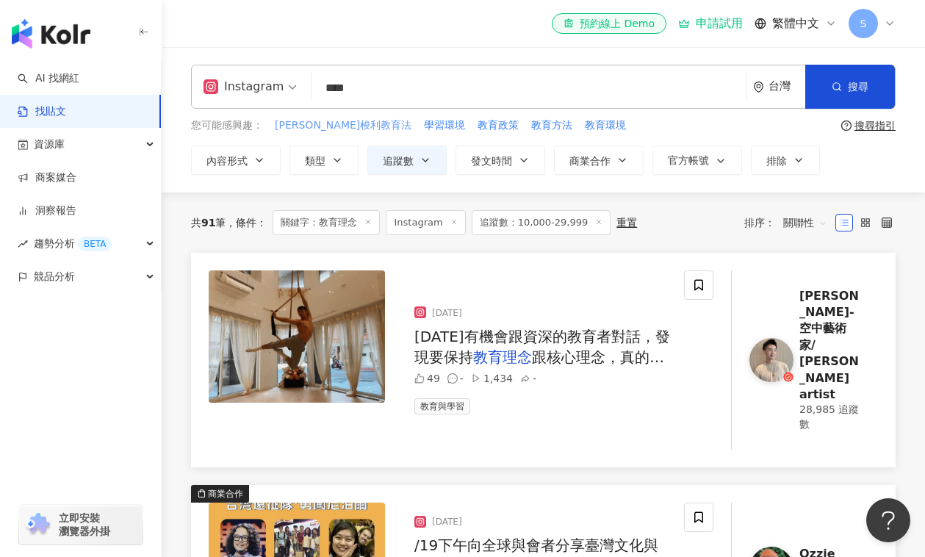
click at [314, 123] on span "蒙特梭利教育法" at bounding box center [343, 125] width 137 height 15
type input "*******"
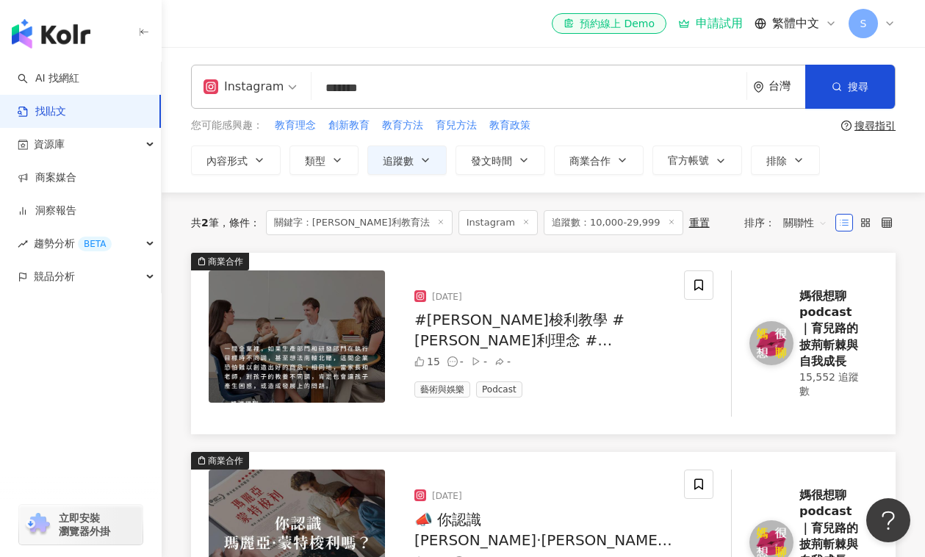
click at [779, 347] on img at bounding box center [771, 343] width 44 height 44
click at [229, 89] on div "Instagram" at bounding box center [243, 87] width 80 height 24
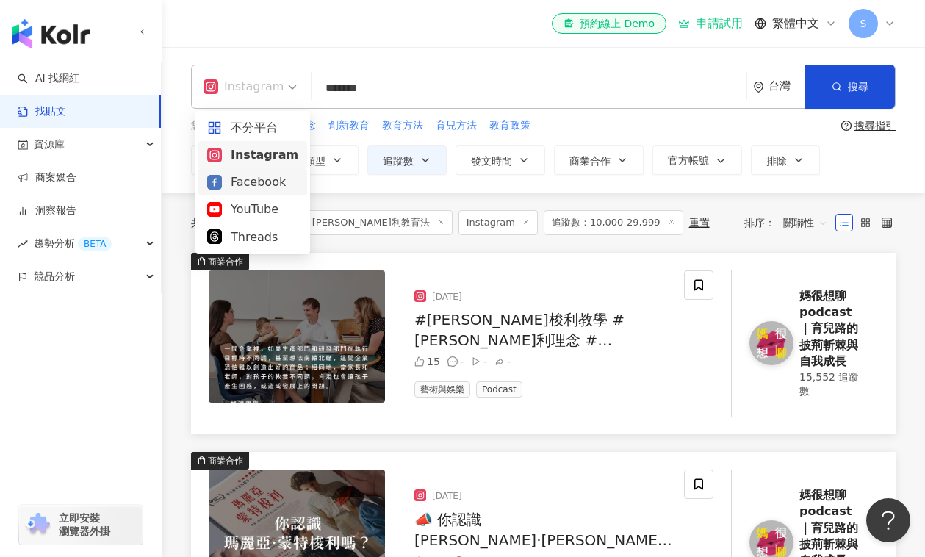
click at [262, 184] on div "Facebook" at bounding box center [252, 182] width 91 height 18
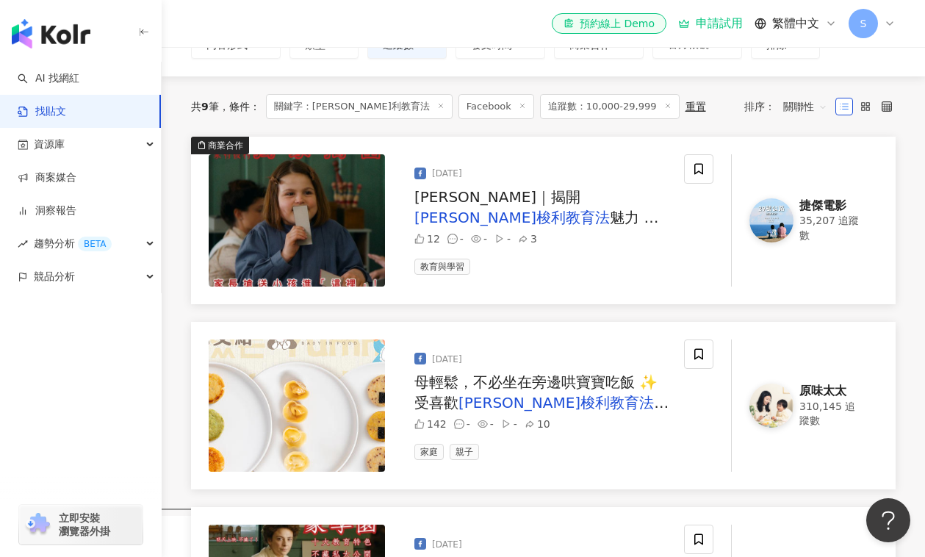
scroll to position [137, 0]
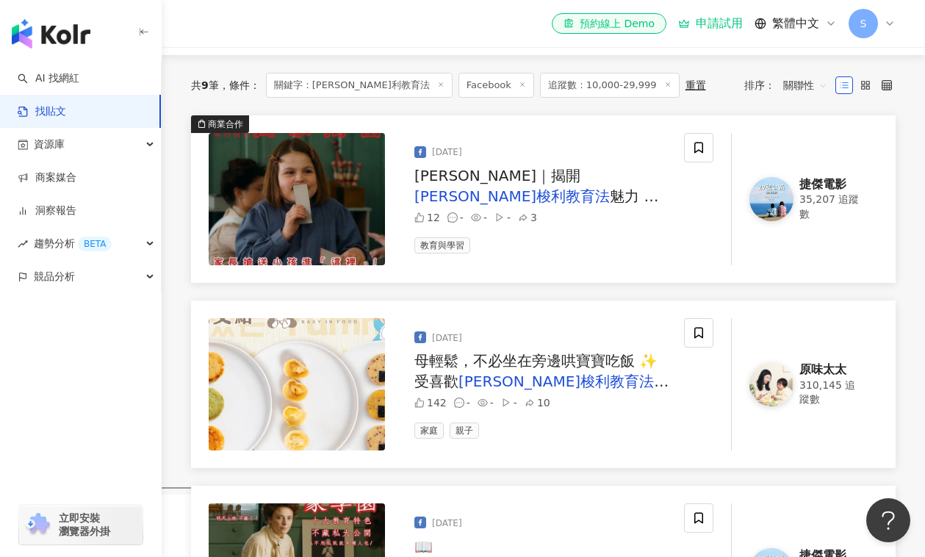
click at [773, 383] on img at bounding box center [771, 384] width 44 height 44
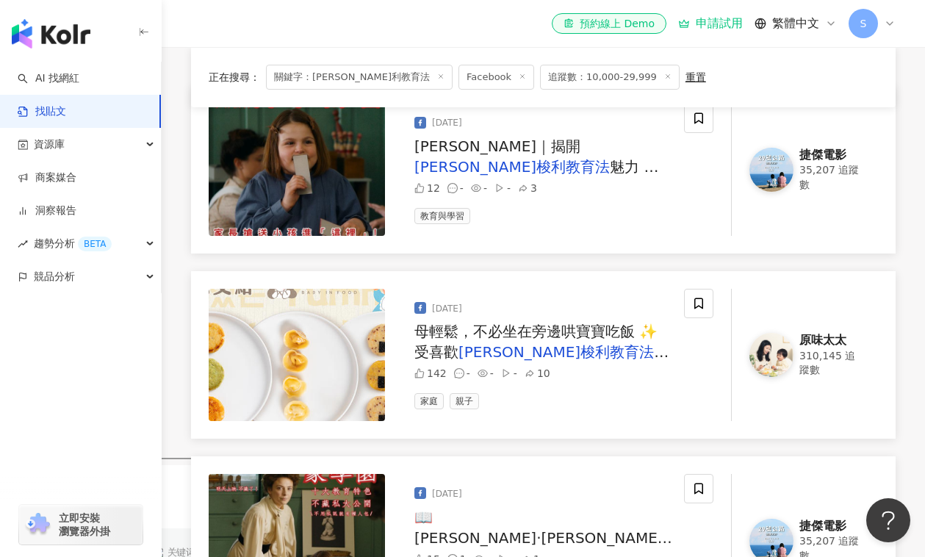
scroll to position [237, 0]
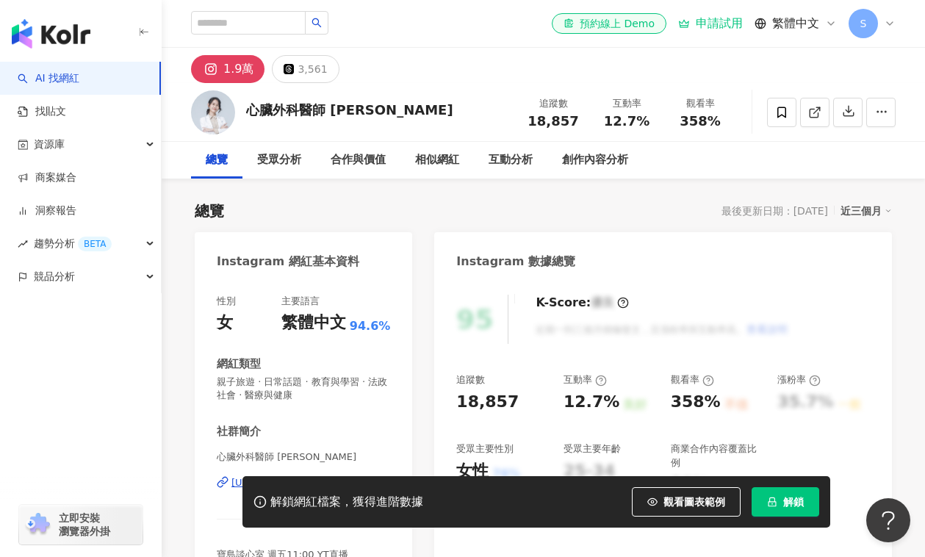
click at [217, 70] on icon at bounding box center [211, 69] width 18 height 18
click at [212, 68] on rect at bounding box center [211, 68] width 14 height 13
click at [308, 66] on div "3,561" at bounding box center [312, 69] width 29 height 21
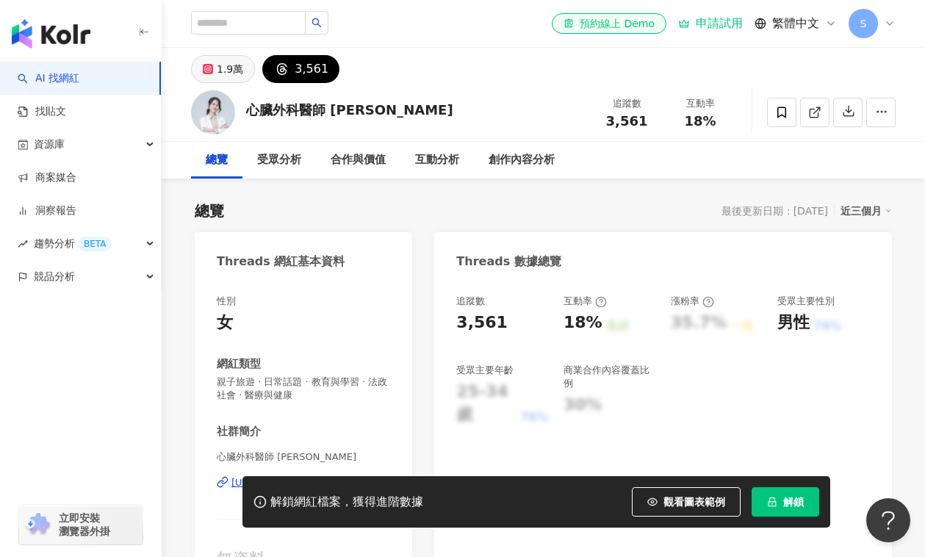
click at [226, 62] on div "1.9萬" at bounding box center [230, 69] width 26 height 21
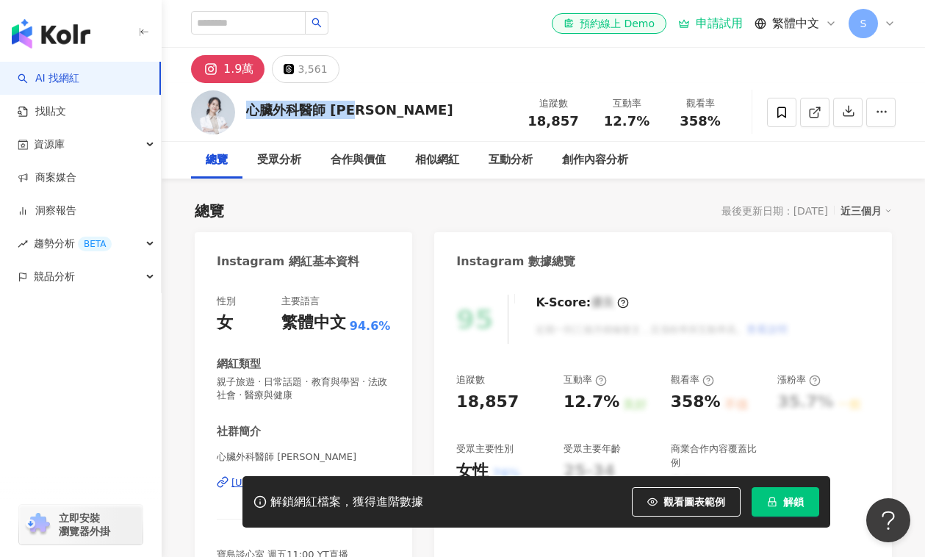
drag, startPoint x: 247, startPoint y: 111, endPoint x: 367, endPoint y: 105, distance: 119.9
click at [367, 105] on div "心臟外科醫師 吳欣岱" at bounding box center [349, 110] width 207 height 18
click at [405, 238] on div "Instagram 網紅基本資料" at bounding box center [303, 256] width 217 height 48
click at [239, 68] on div "1.9萬" at bounding box center [238, 69] width 30 height 21
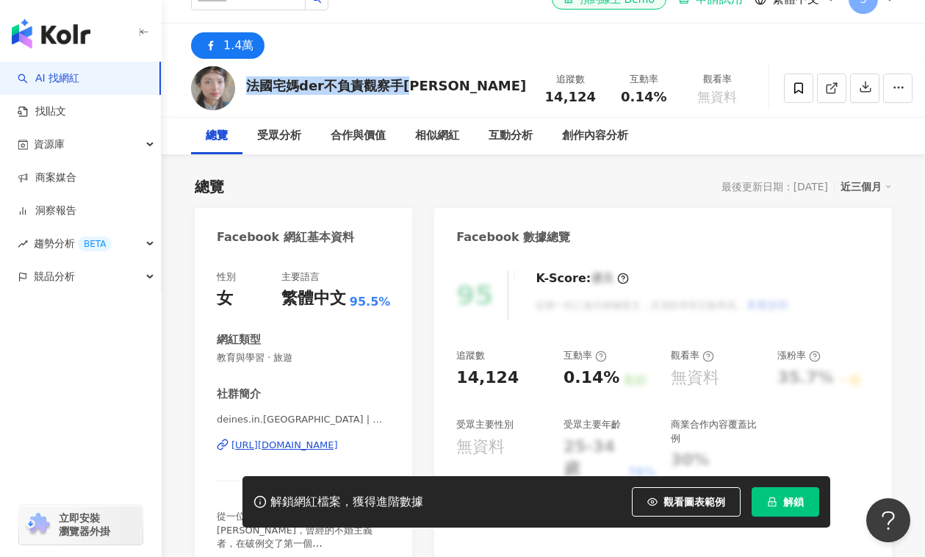
drag, startPoint x: 248, startPoint y: 88, endPoint x: 446, endPoint y: 79, distance: 198.6
click at [447, 79] on div "法國宅媽der不負責觀察手扎 追蹤數 14,124 互動率 0.14% 觀看率 無資料" at bounding box center [543, 88] width 763 height 58
click at [278, 442] on div "https://www.facebook.com/151987022107904" at bounding box center [284, 445] width 107 height 13
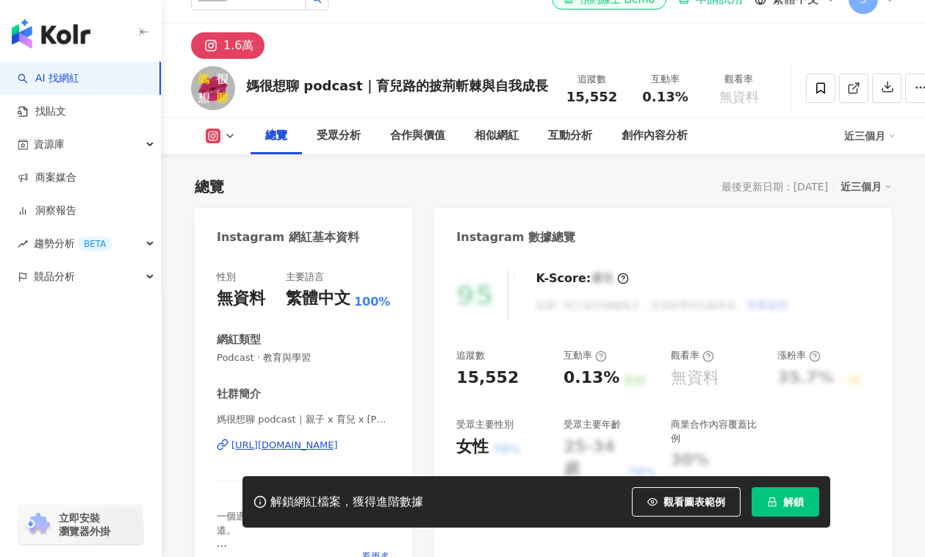
scroll to position [175, 0]
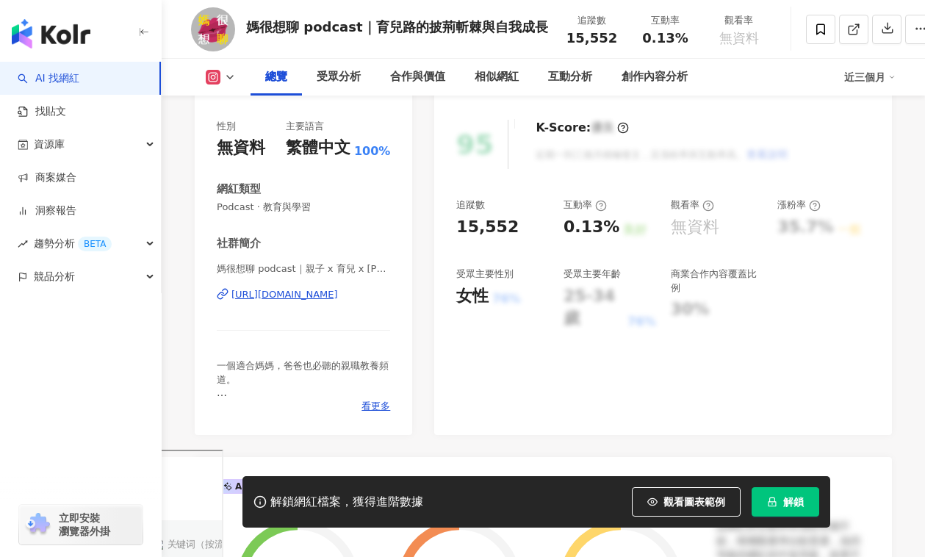
click at [338, 294] on div "[URL][DOMAIN_NAME]" at bounding box center [284, 294] width 107 height 13
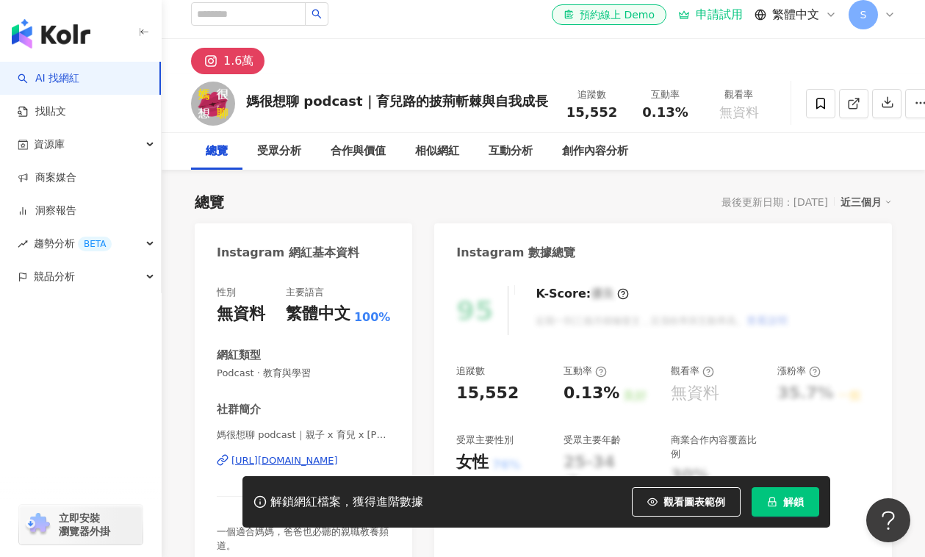
scroll to position [0, 0]
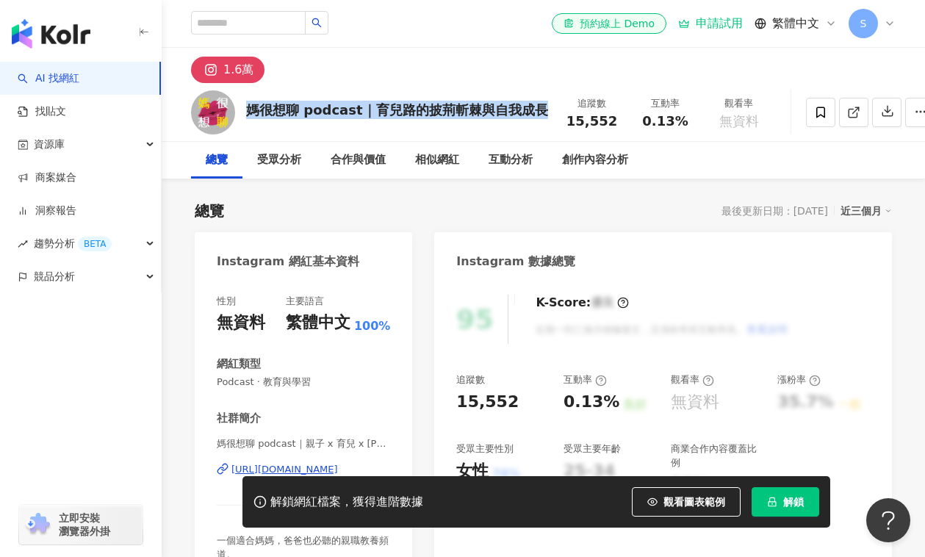
drag, startPoint x: 248, startPoint y: 112, endPoint x: 534, endPoint y: 108, distance: 285.8
click at [534, 108] on div "媽很想聊 podcast｜育兒路的披荊斬棘與自我成長" at bounding box center [397, 110] width 302 height 18
copy div "媽很想聊 podcast｜育兒路的披荊斬棘與自我成長"
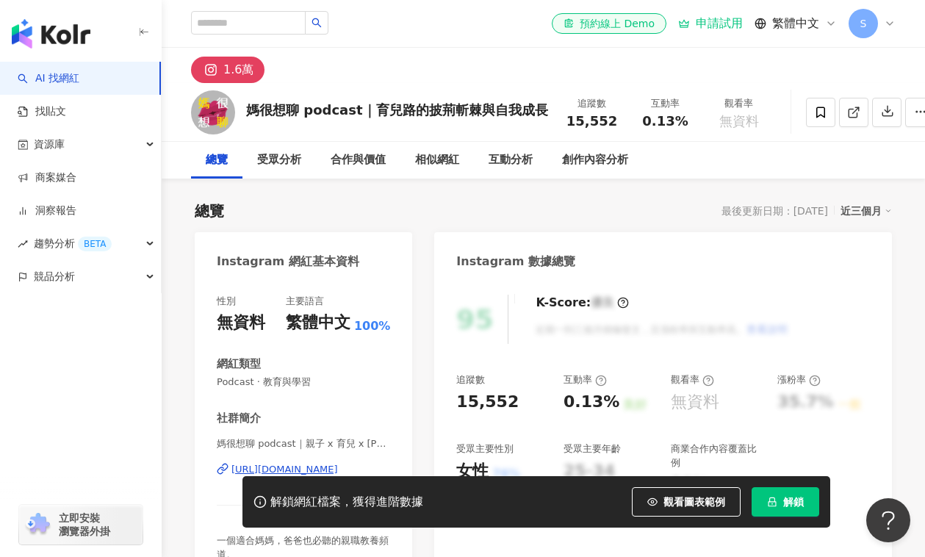
click at [271, 162] on div "受眾分析" at bounding box center [279, 160] width 44 height 18
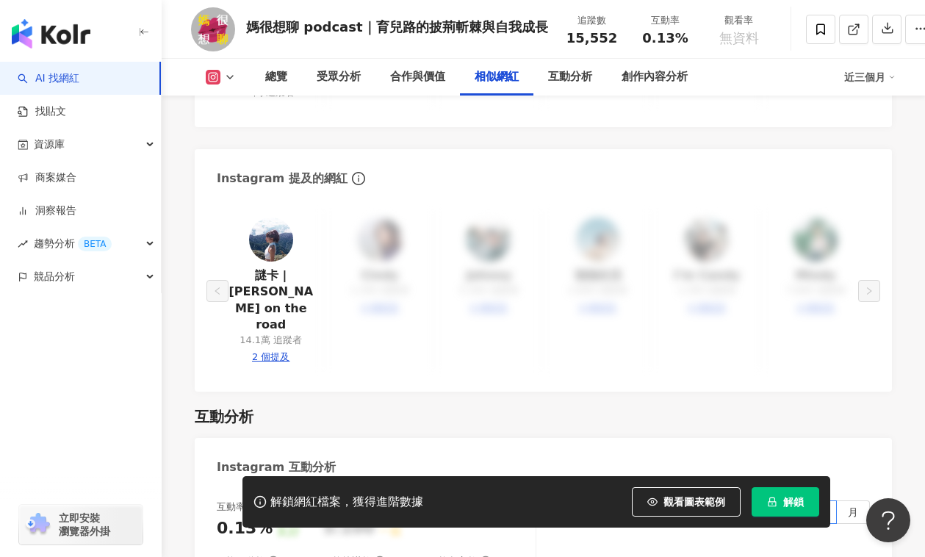
scroll to position [2594, 0]
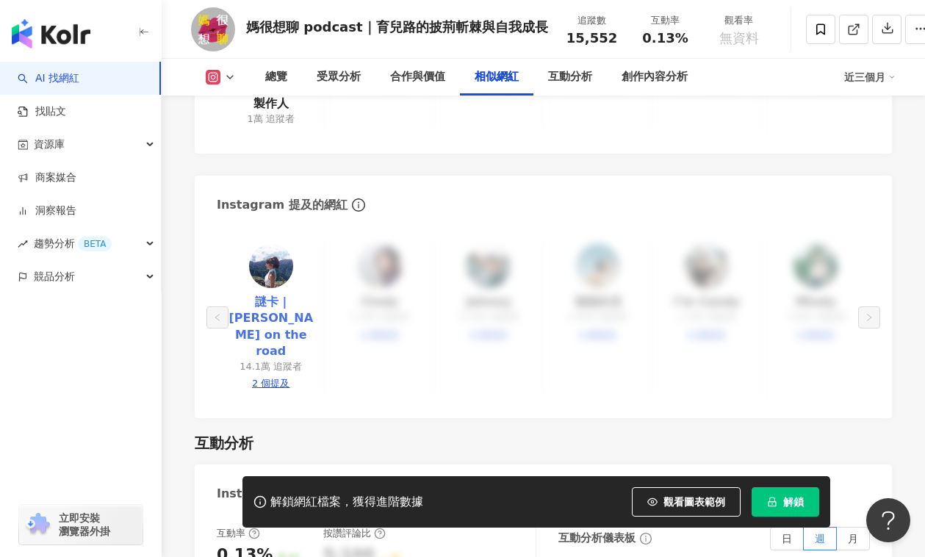
click at [271, 300] on link "謎卡 | Mika on the road" at bounding box center [270, 327] width 84 height 66
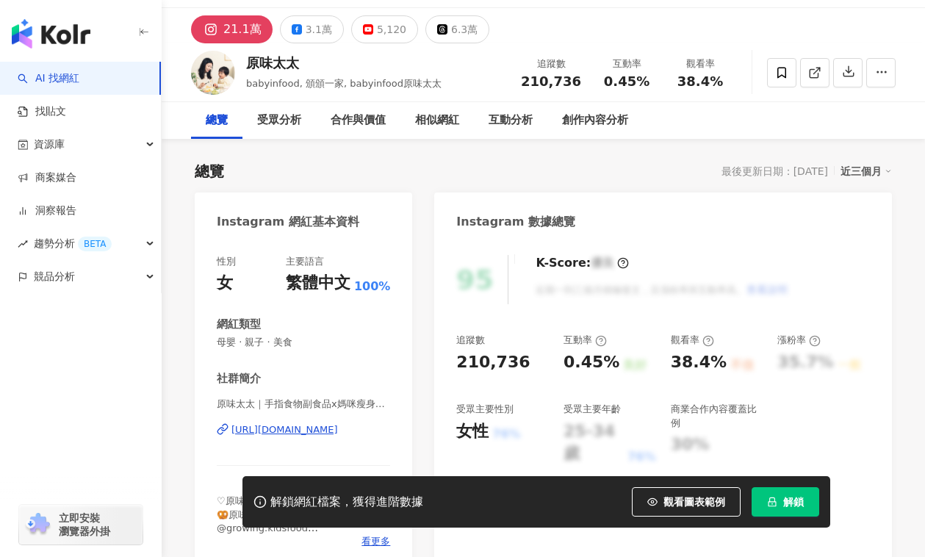
scroll to position [187, 0]
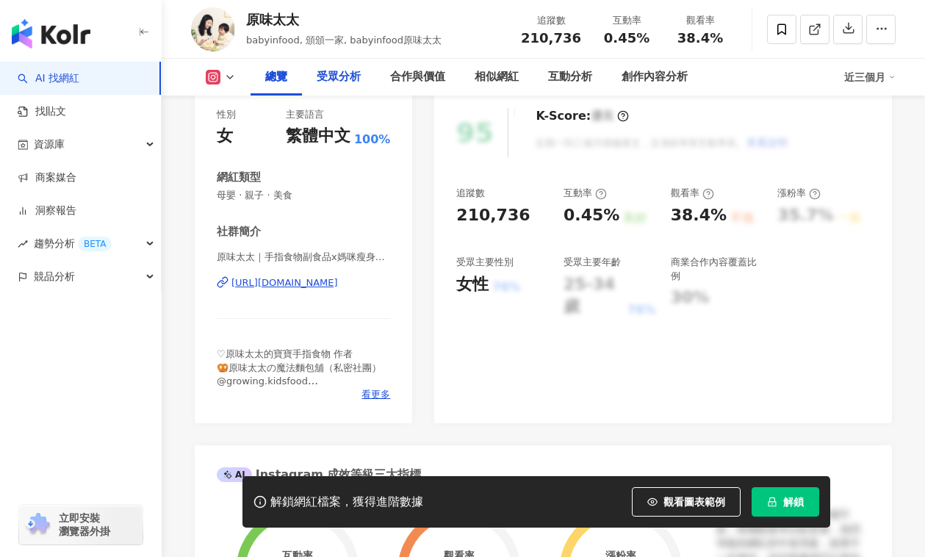
click at [328, 79] on div "受眾分析" at bounding box center [339, 77] width 44 height 18
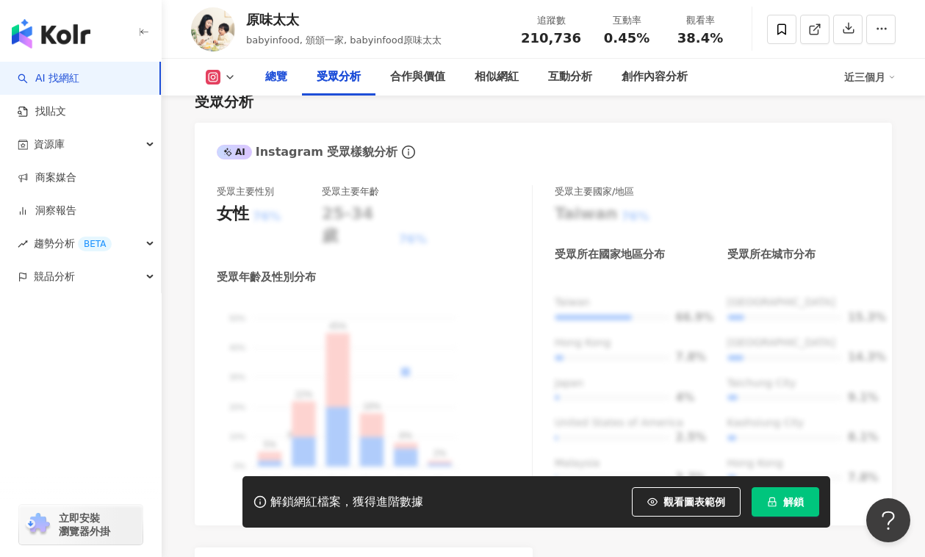
click at [278, 77] on div "總覽" at bounding box center [276, 77] width 22 height 18
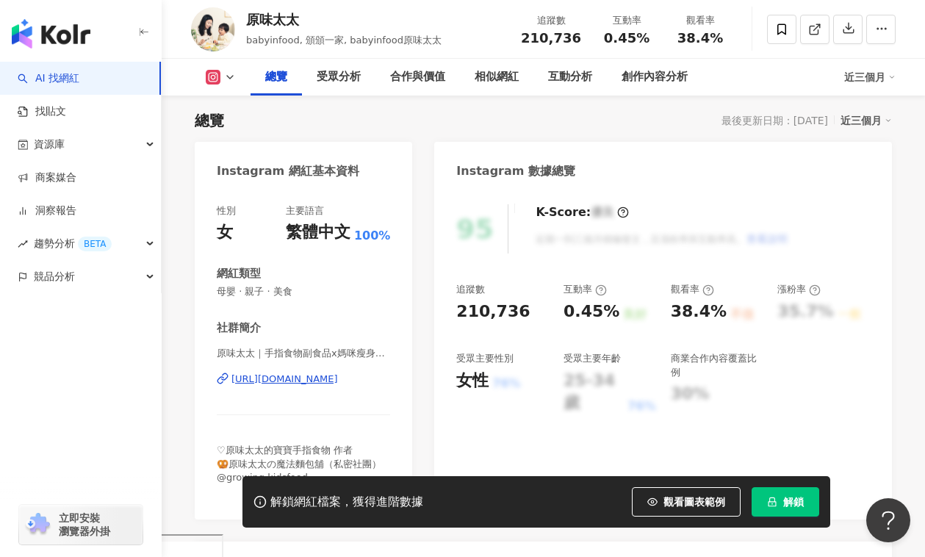
click at [266, 382] on div "https://www.instagram.com/babyinfood/" at bounding box center [284, 378] width 107 height 13
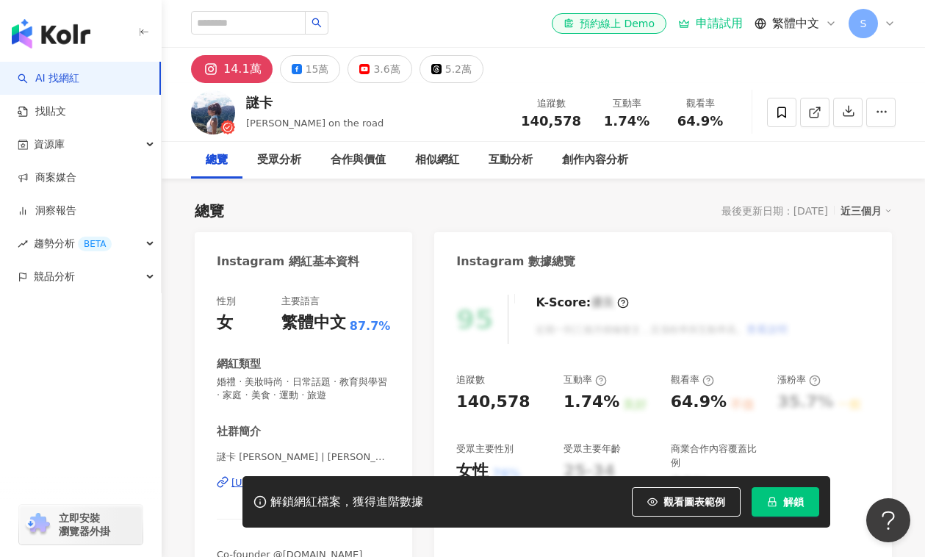
click at [219, 73] on icon at bounding box center [211, 69] width 18 height 18
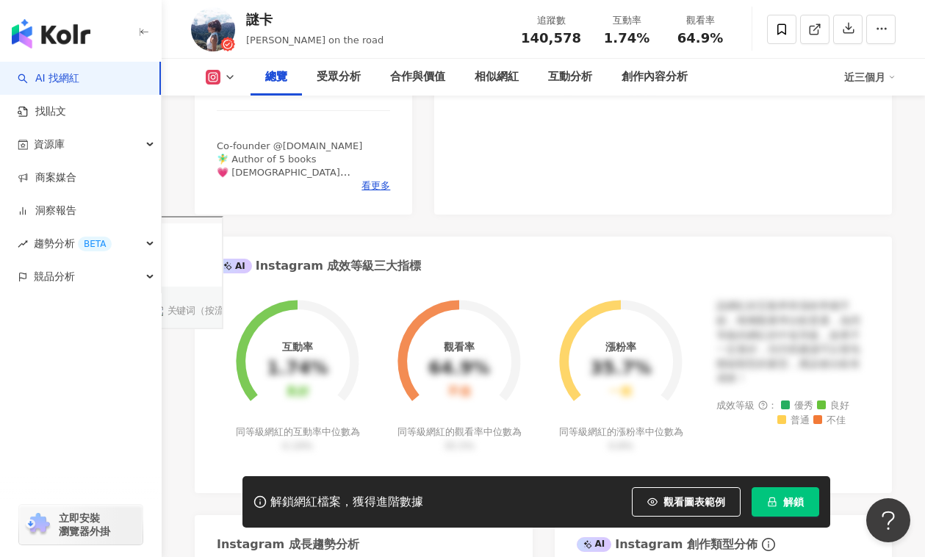
scroll to position [269, 0]
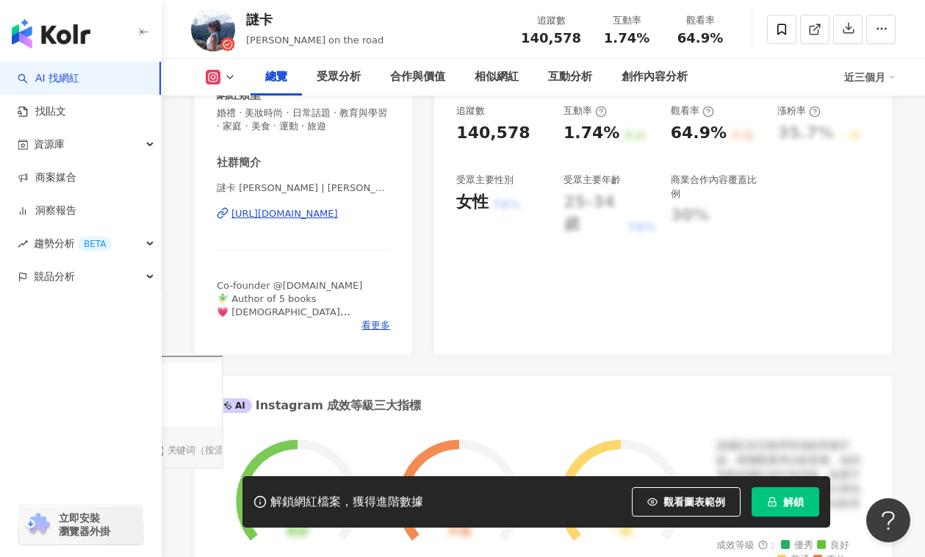
click at [310, 217] on div "https://www.instagram.com/mika_ontheroad/" at bounding box center [284, 213] width 107 height 13
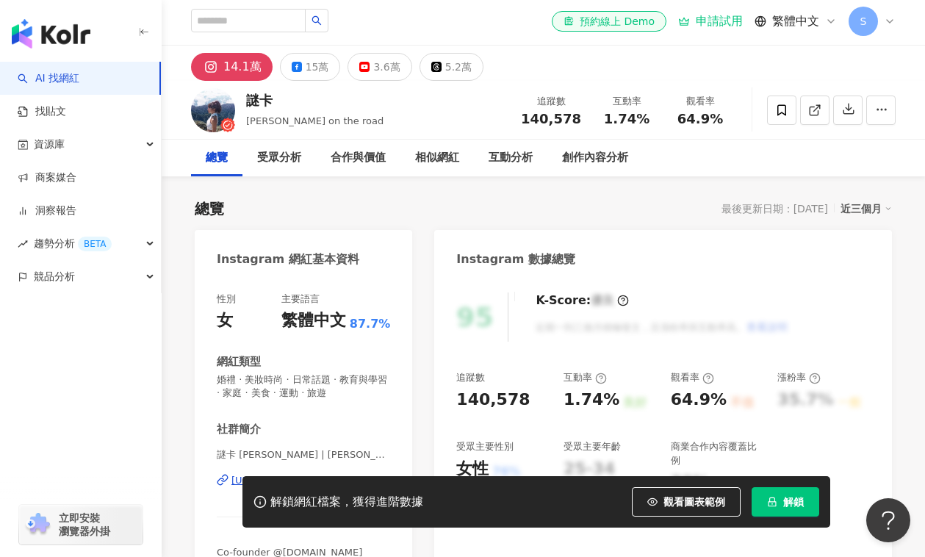
scroll to position [0, 0]
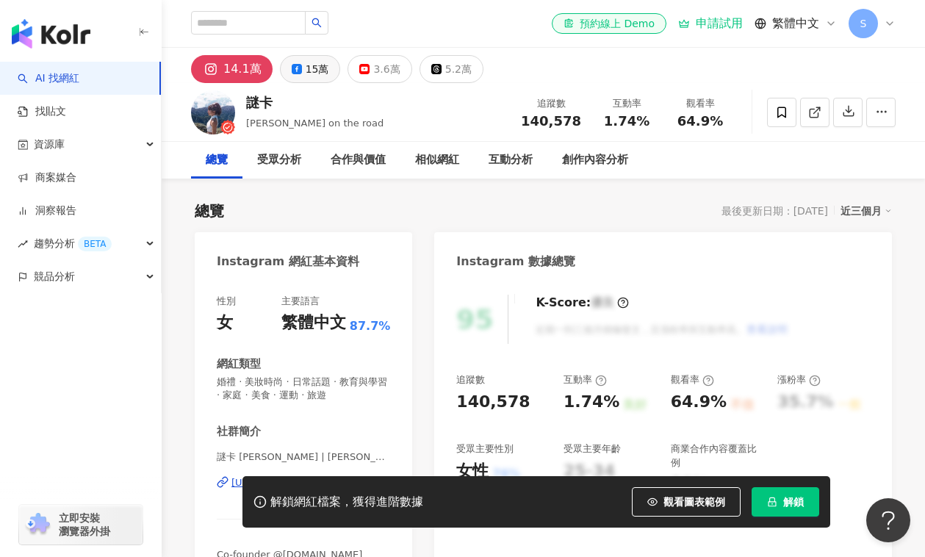
click at [308, 73] on div "15萬" at bounding box center [318, 69] width 24 height 21
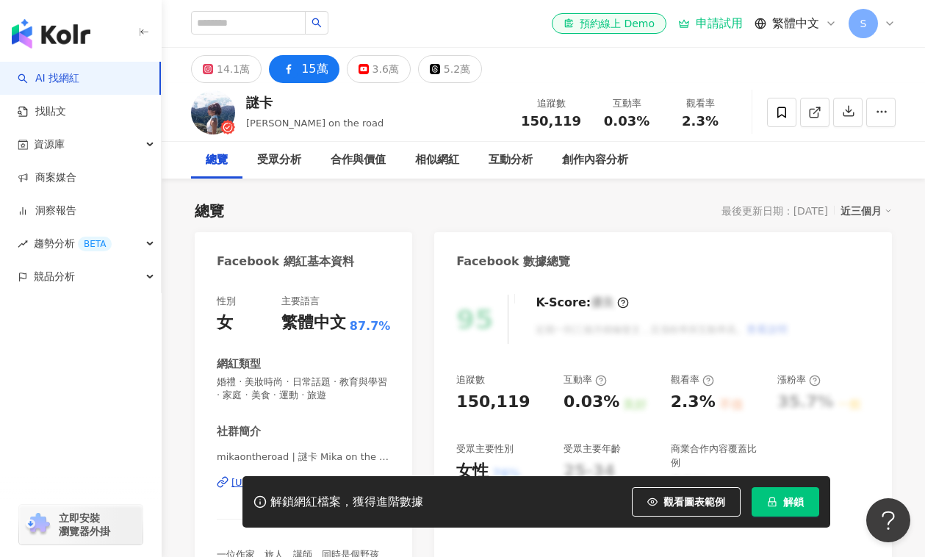
scroll to position [137, 0]
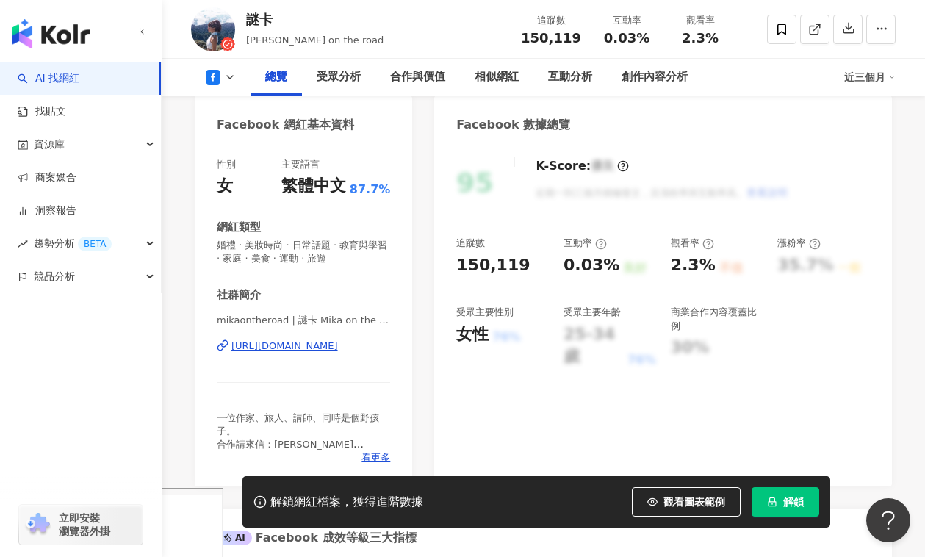
click at [320, 350] on div "https://www.facebook.com/1471619509803053" at bounding box center [284, 345] width 107 height 13
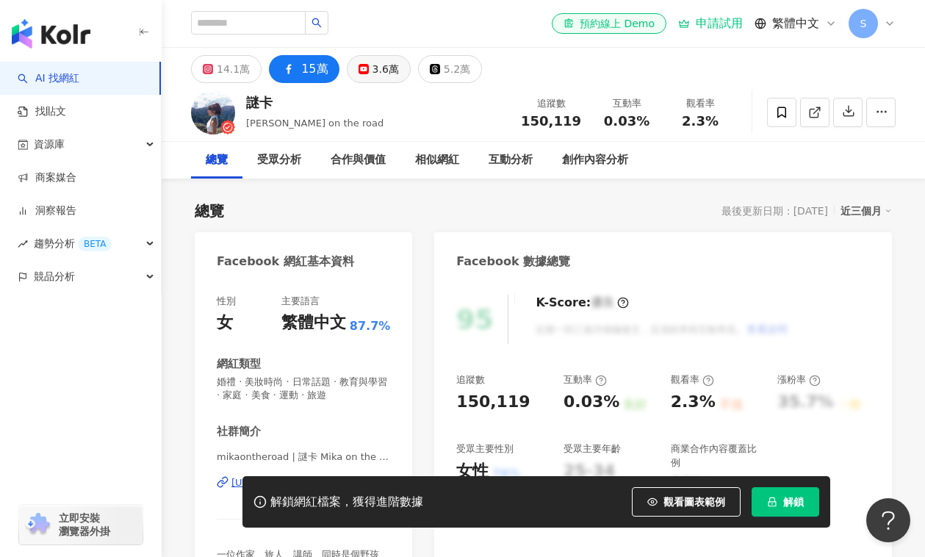
click at [385, 59] on div "3.6萬" at bounding box center [385, 69] width 26 height 21
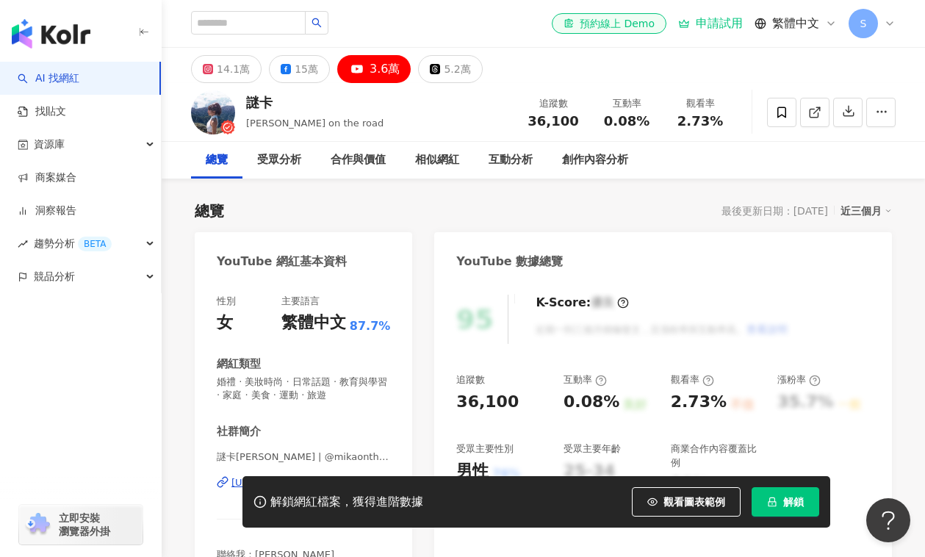
scroll to position [143, 0]
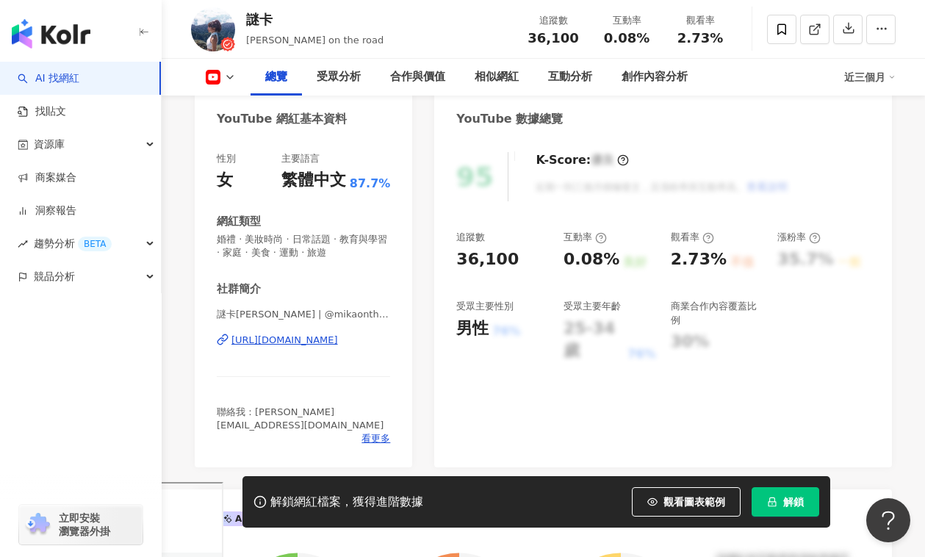
click at [298, 342] on div "https://www.youtube.com/channel/UC8_SVOI57RTQvVh_u62XBzg" at bounding box center [284, 340] width 107 height 13
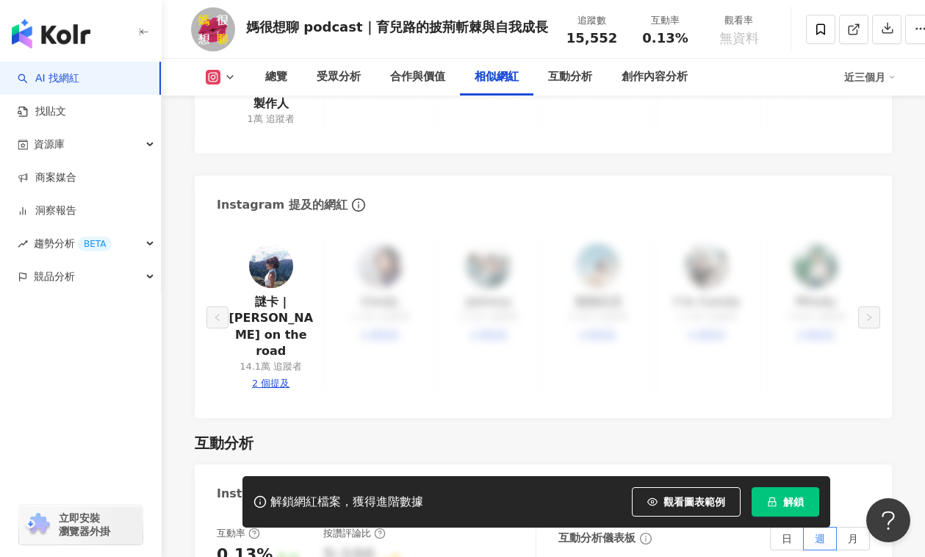
scroll to position [2594, 0]
click at [564, 88] on div "互動分析" at bounding box center [569, 77] width 73 height 37
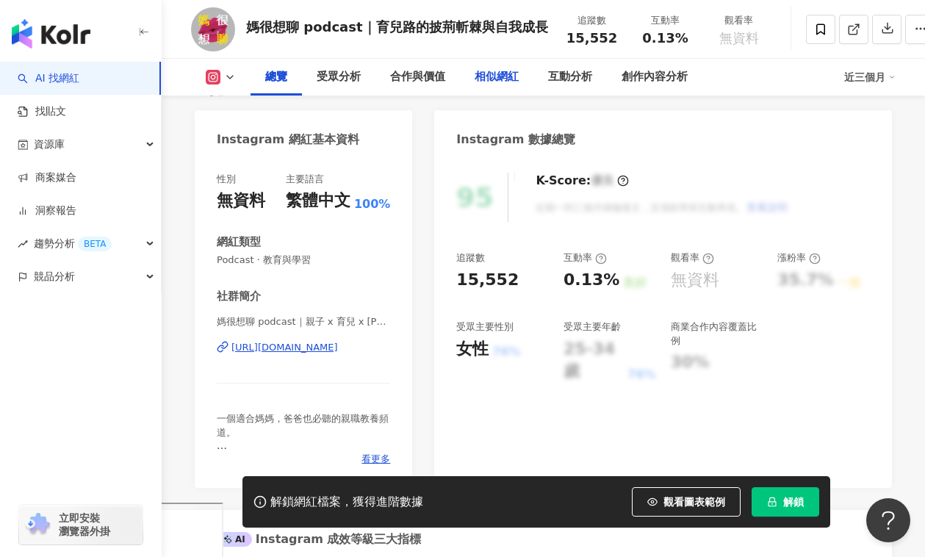
click at [502, 81] on div "相似網紅" at bounding box center [497, 77] width 44 height 18
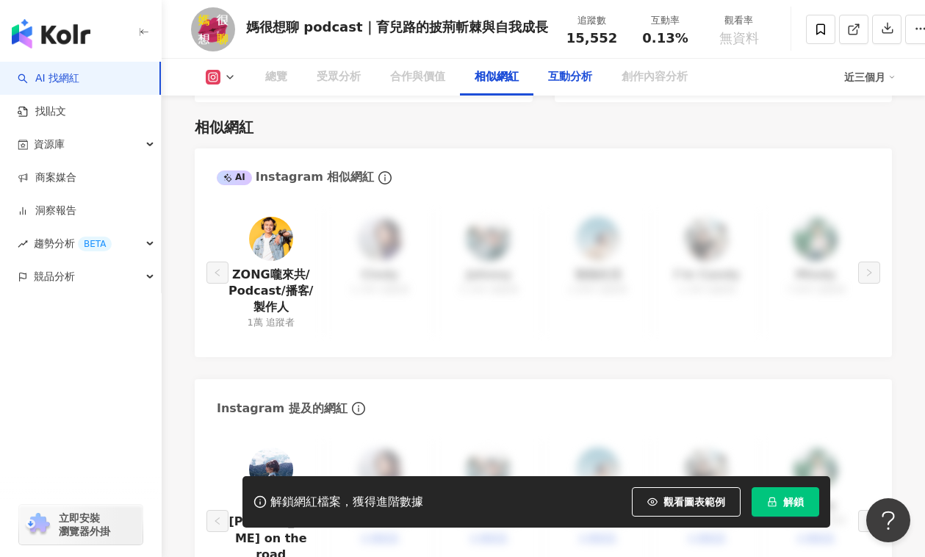
click at [570, 80] on div "互動分析" at bounding box center [570, 77] width 44 height 18
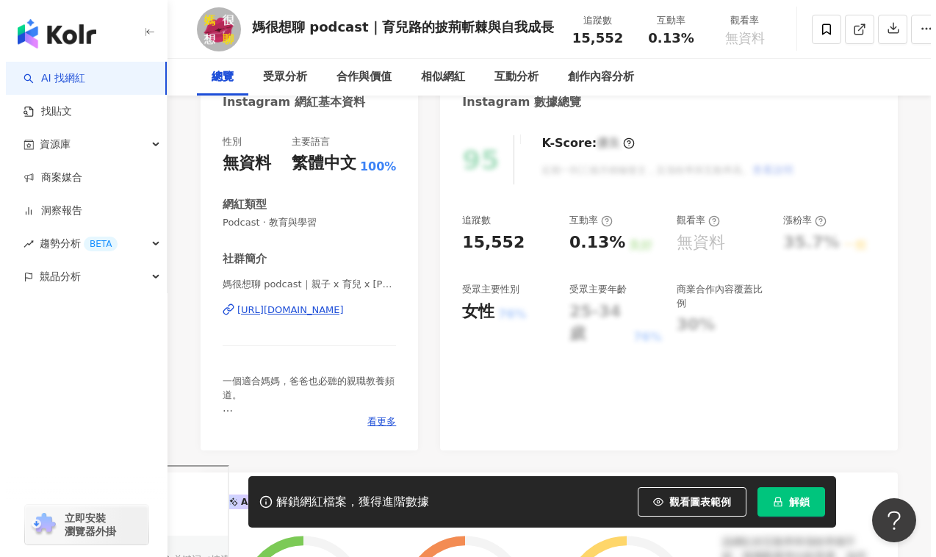
scroll to position [0, 0]
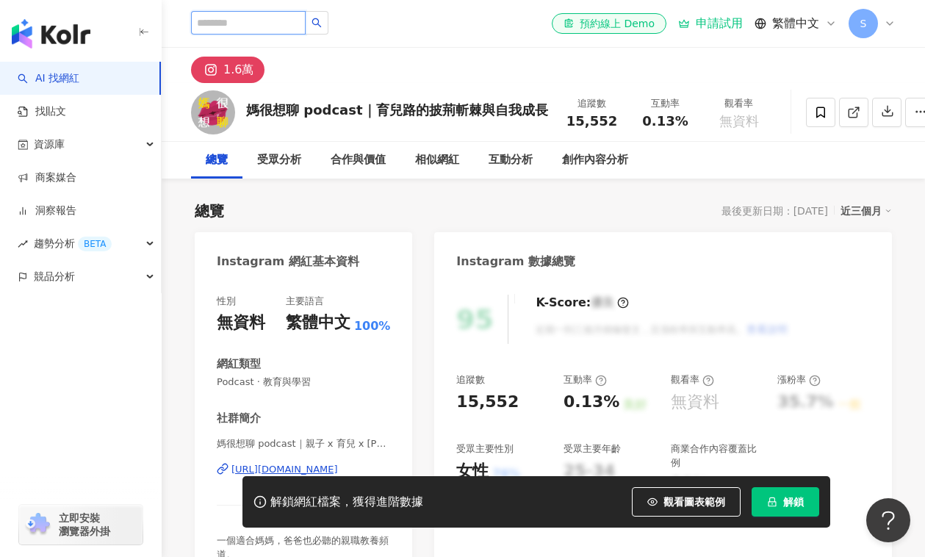
click at [255, 24] on input "search" at bounding box center [248, 23] width 115 height 24
type input "*"
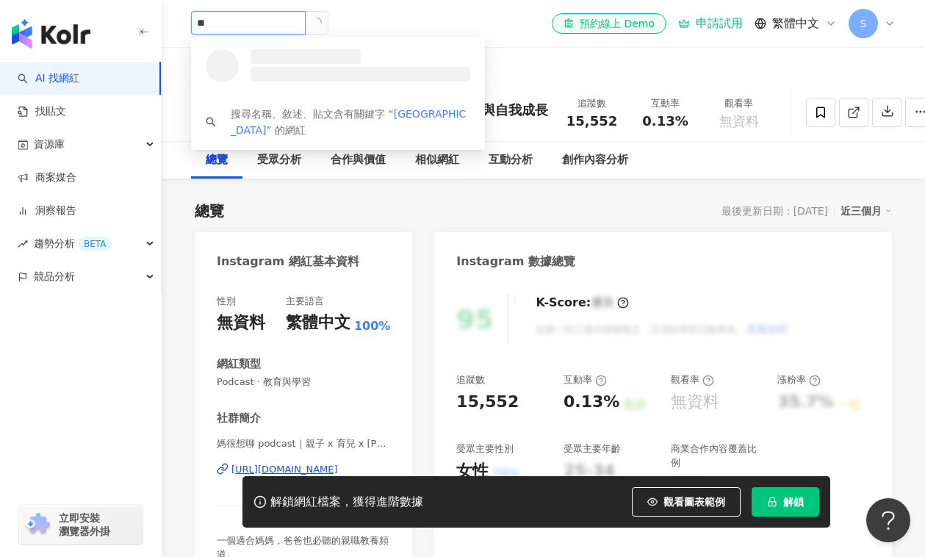
type input "**"
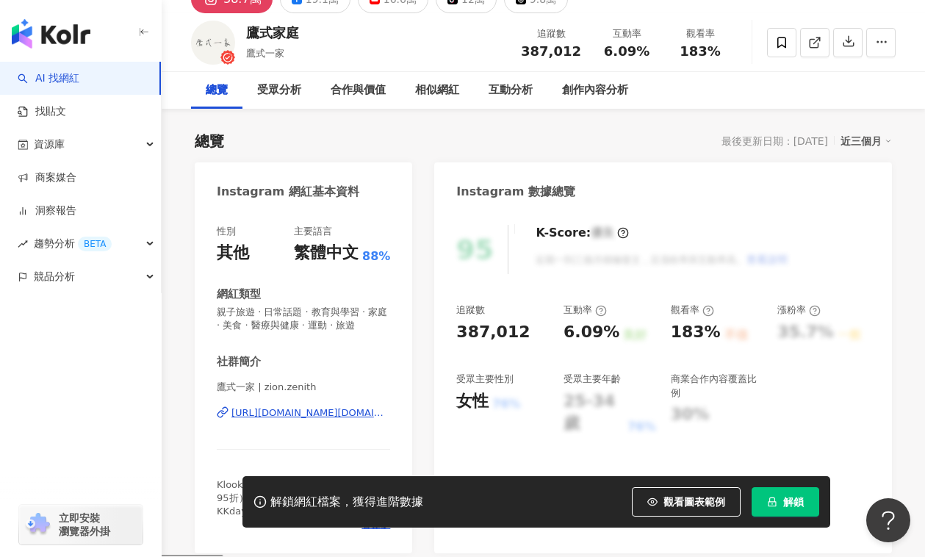
scroll to position [151, 0]
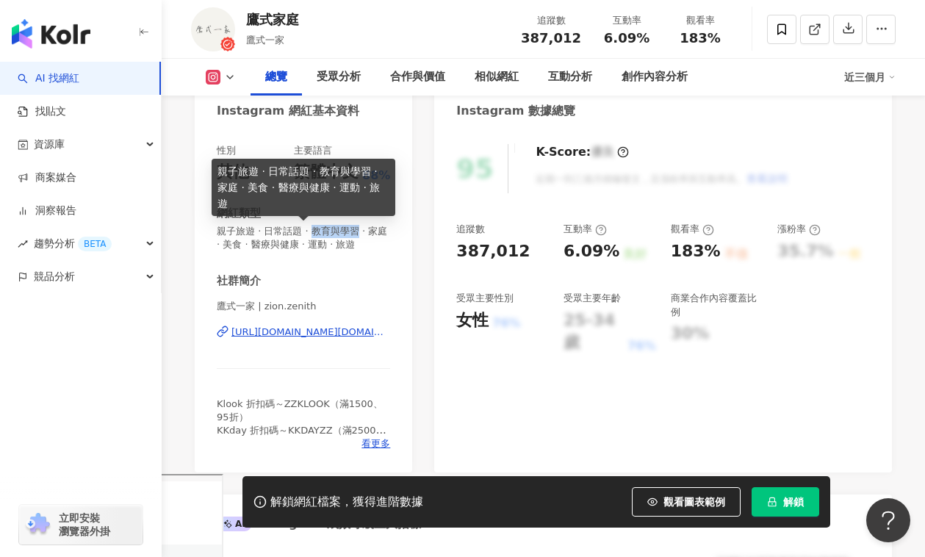
drag, startPoint x: 311, startPoint y: 232, endPoint x: 356, endPoint y: 227, distance: 45.1
click at [356, 227] on span "親子旅遊 · 日常話題 · 教育與學習 · 家庭 · 美食 · 醫療與健康 · 運動 · 旅遊" at bounding box center [303, 238] width 173 height 26
copy span "教育與學習"
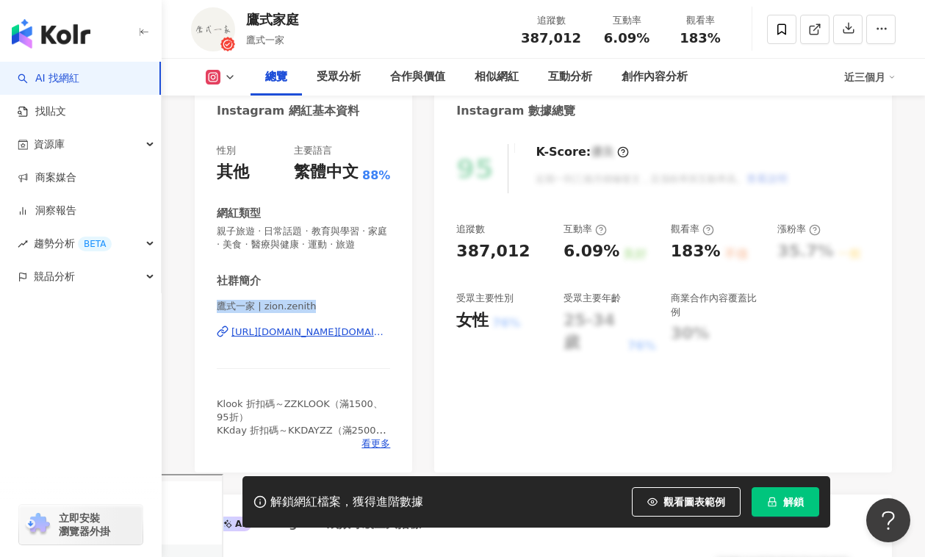
drag, startPoint x: 212, startPoint y: 309, endPoint x: 322, endPoint y: 309, distance: 110.2
click at [322, 309] on div "性別 其他 主要語言 繁體中文 88% 網紅類型 親子旅遊 · 日常話題 · 教育與學習 · 家庭 · 美食 · 醫療與健康 · 運動 · 旅遊 社群簡介 鷹…" at bounding box center [303, 300] width 217 height 343
copy span "鷹式一家 | zion.zenith"
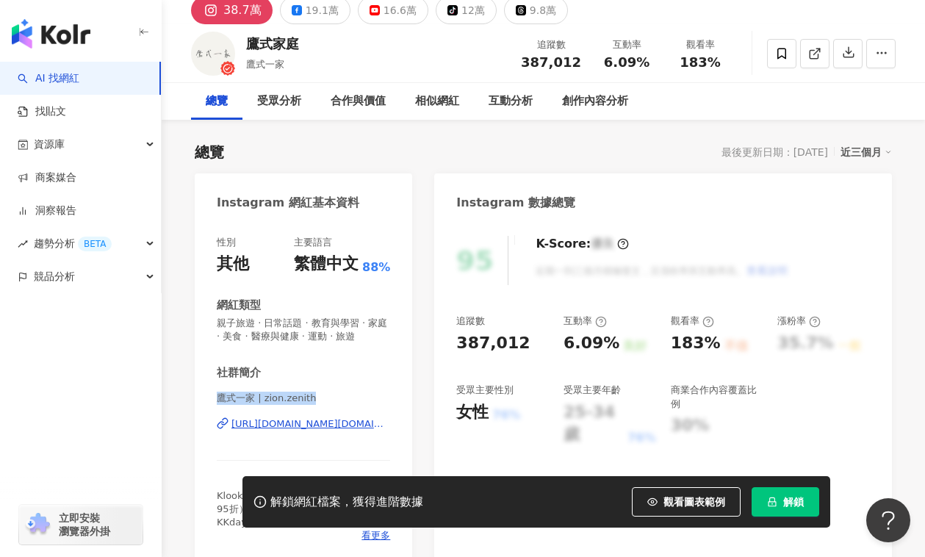
scroll to position [0, 0]
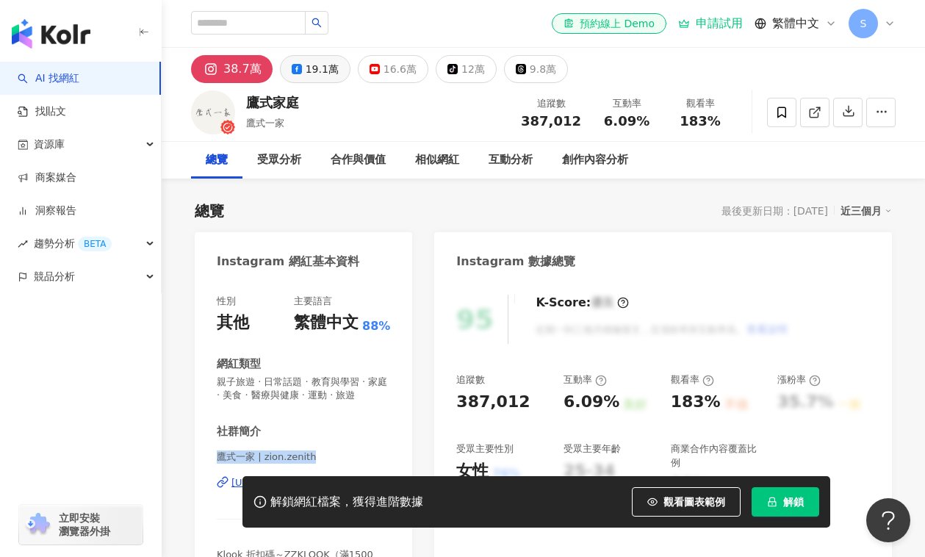
click at [314, 76] on div "19.1萬" at bounding box center [322, 69] width 33 height 21
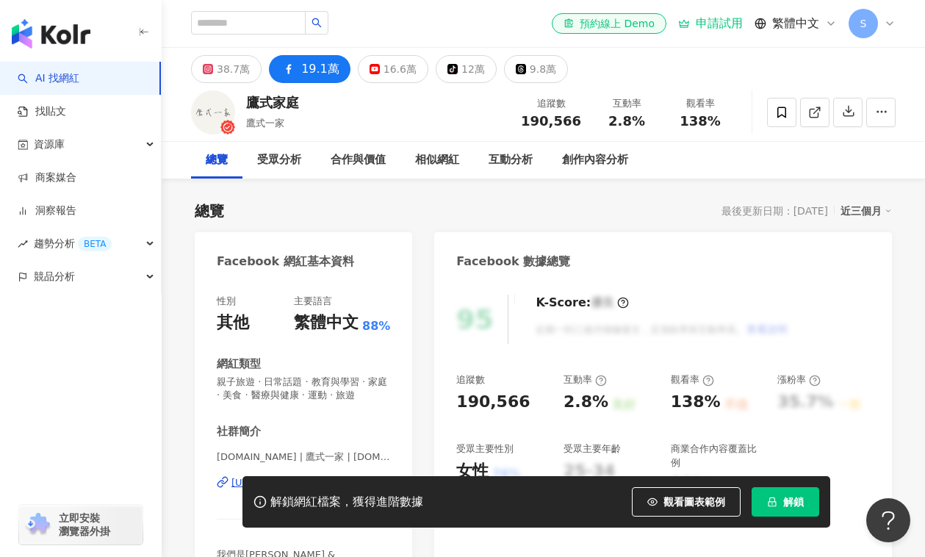
scroll to position [118, 0]
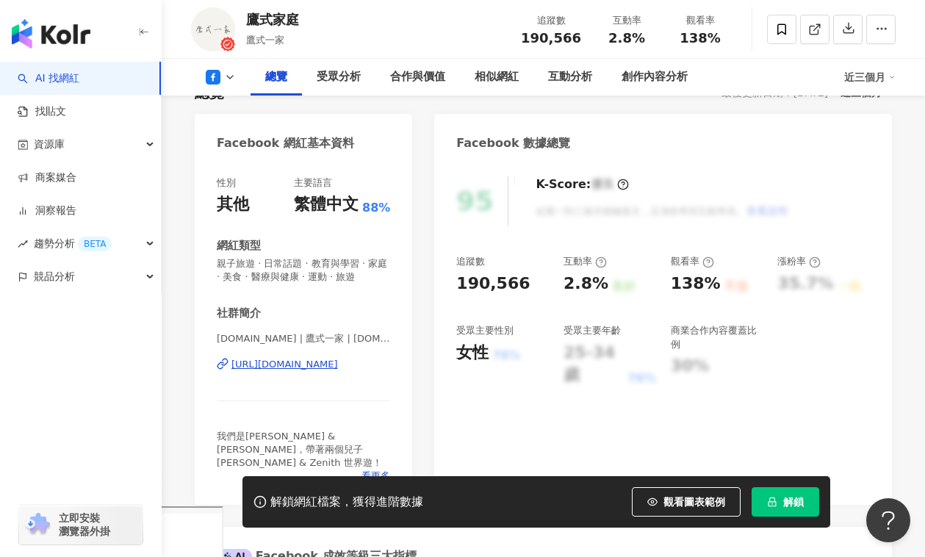
click at [283, 367] on div "https://www.facebook.com/111921510253023" at bounding box center [284, 364] width 107 height 13
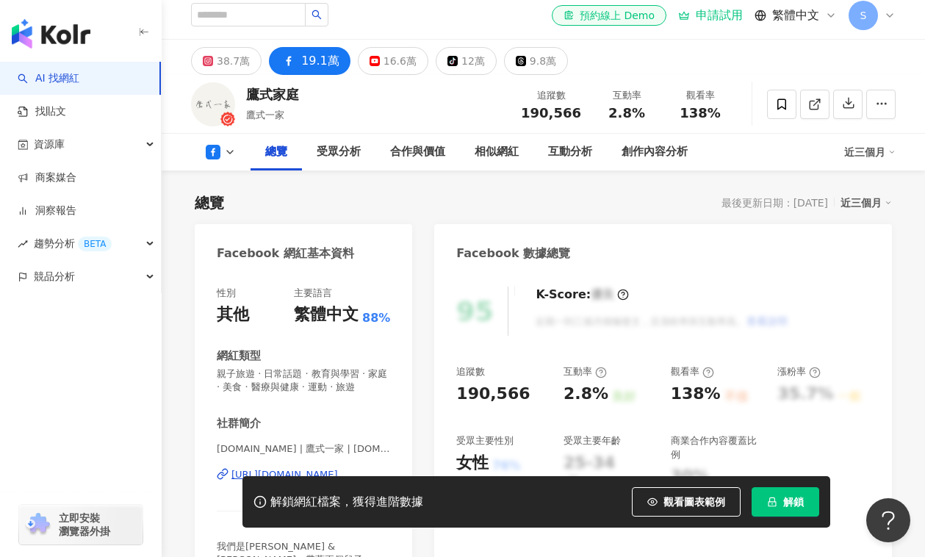
scroll to position [0, 0]
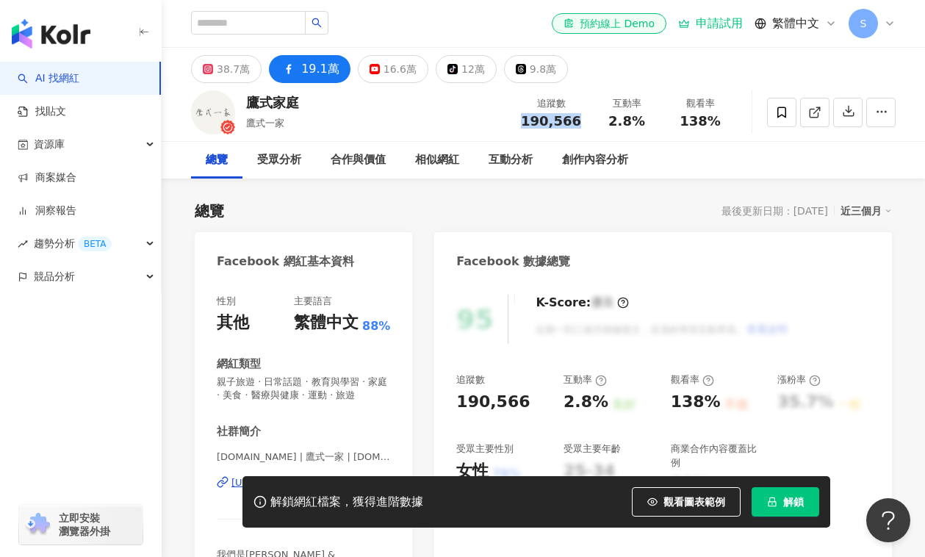
drag, startPoint x: 526, startPoint y: 122, endPoint x: 580, endPoint y: 115, distance: 54.1
click at [580, 115] on div "190,566" at bounding box center [551, 121] width 60 height 15
copy span "190,566"
click at [273, 24] on input "search" at bounding box center [248, 23] width 115 height 24
paste input "**********"
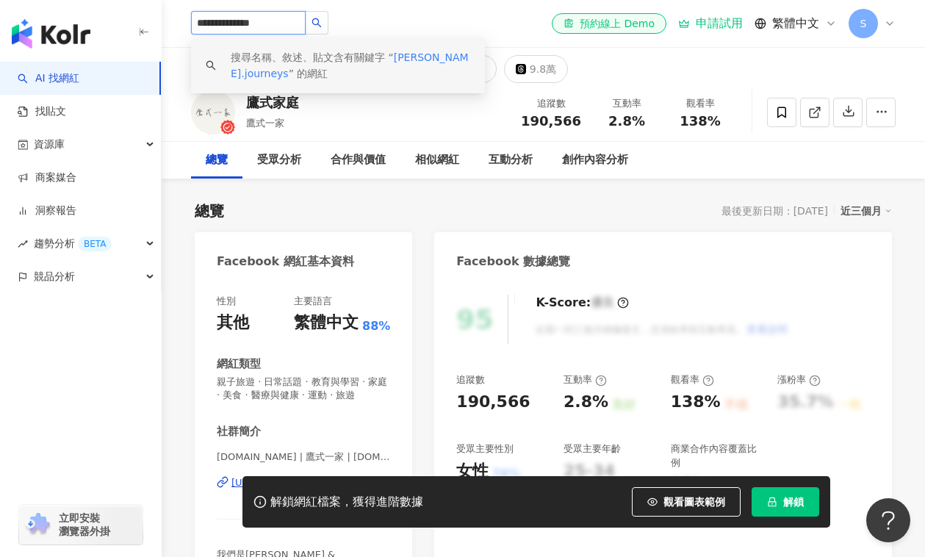
drag, startPoint x: 226, startPoint y: 21, endPoint x: 369, endPoint y: 25, distance: 144.0
click at [369, 25] on div "**********" at bounding box center [543, 23] width 704 height 47
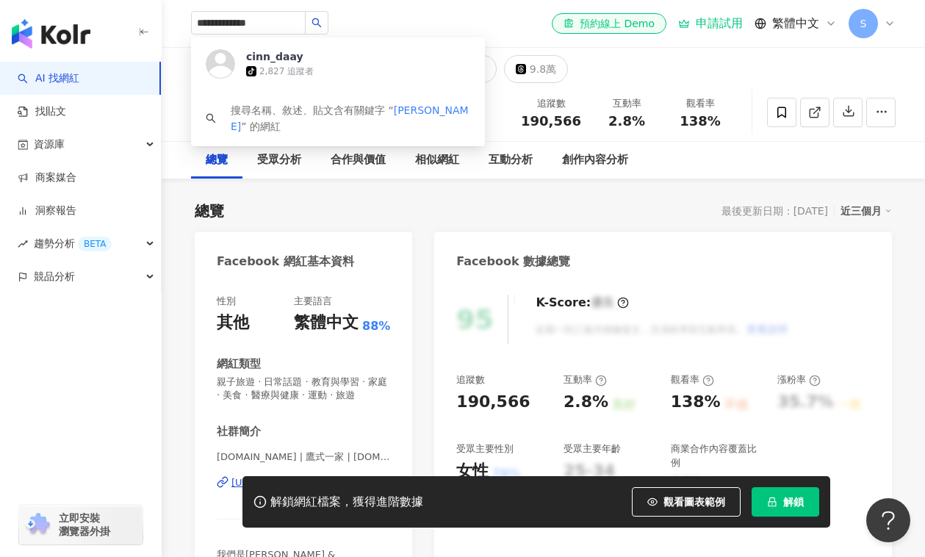
click at [374, 27] on div "**********" at bounding box center [543, 23] width 704 height 47
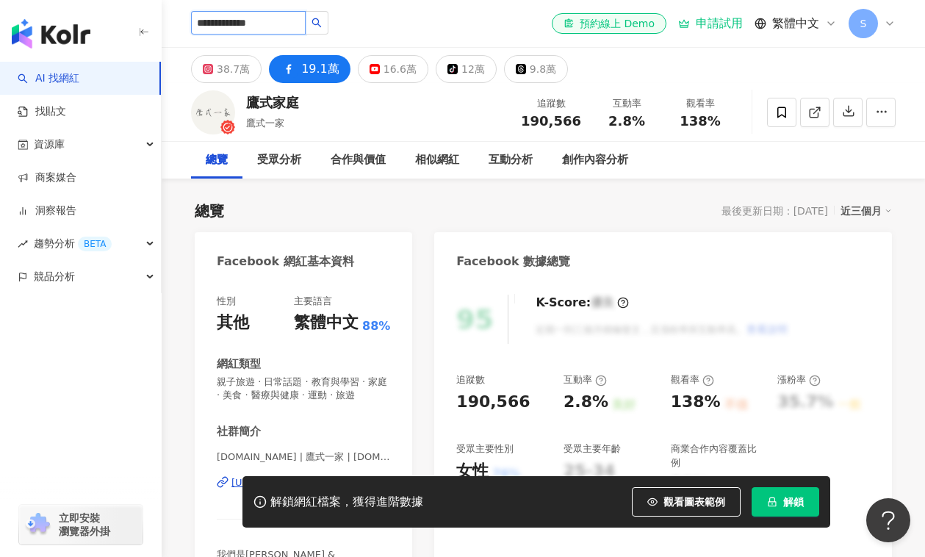
drag, startPoint x: 264, startPoint y: 25, endPoint x: 149, endPoint y: 21, distance: 115.4
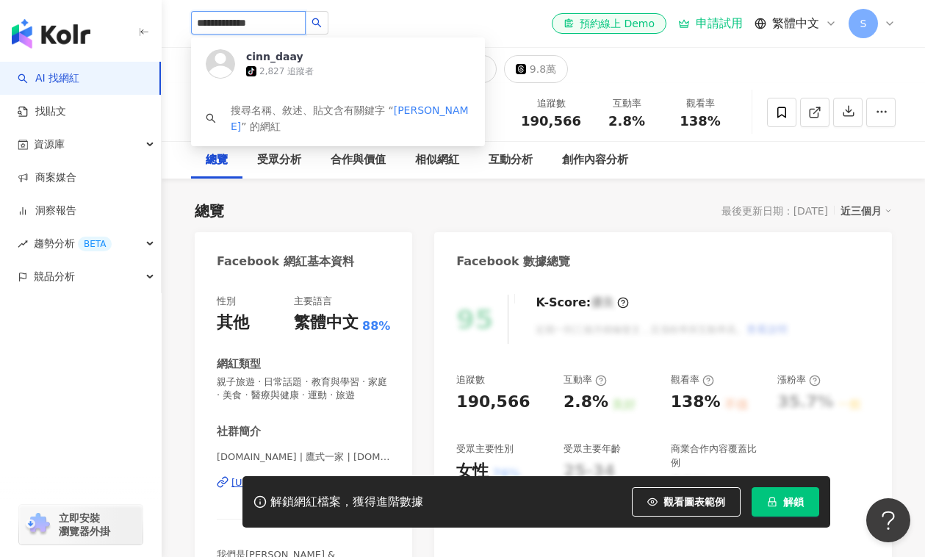
paste input "search"
type input "***"
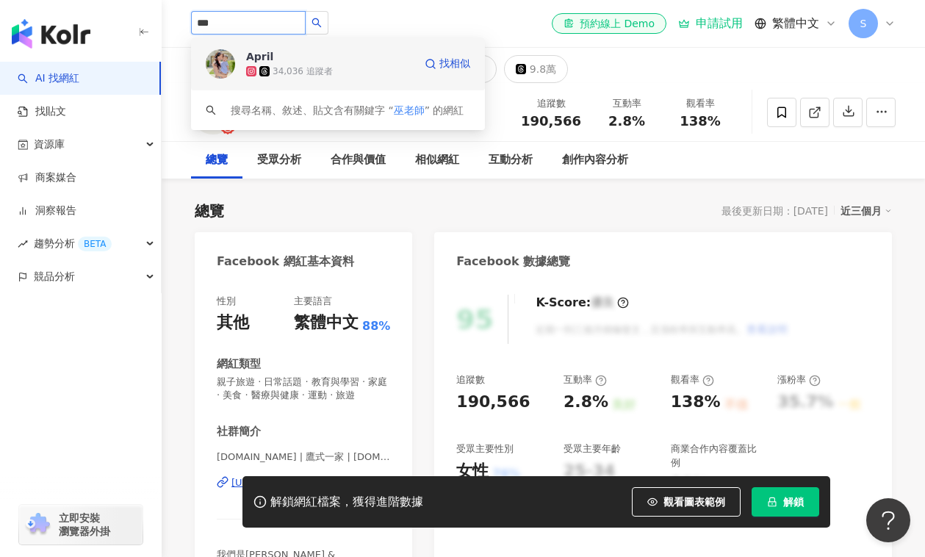
click at [345, 58] on div "April 34,036 追蹤者" at bounding box center [329, 63] width 167 height 29
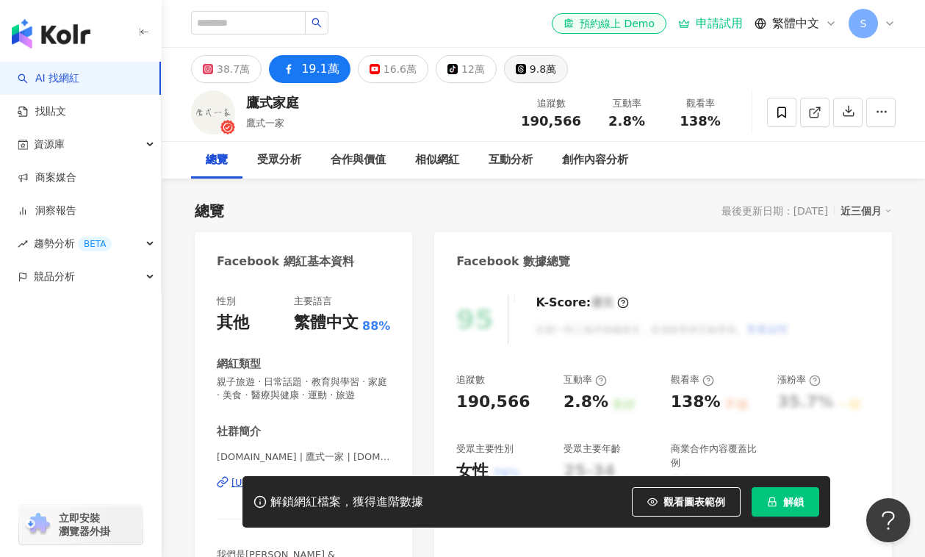
click at [530, 71] on div "9.8萬" at bounding box center [543, 69] width 26 height 21
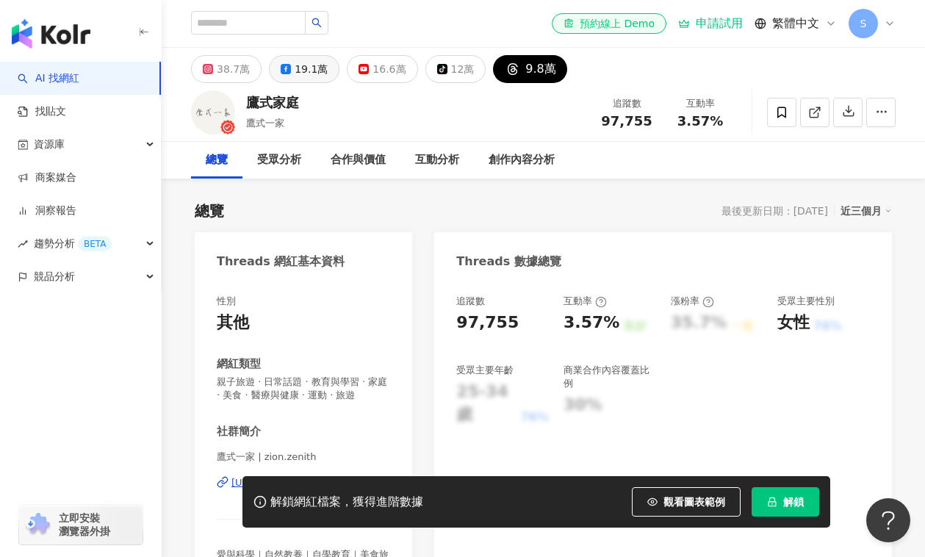
drag, startPoint x: 316, startPoint y: 65, endPoint x: 503, endPoint y: 328, distance: 322.9
click at [316, 65] on div "19.1萬" at bounding box center [311, 69] width 33 height 21
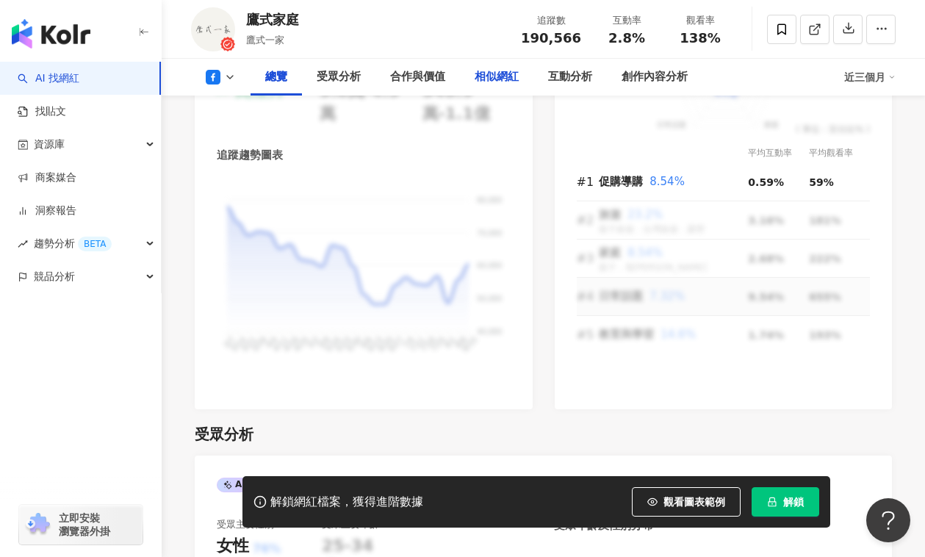
scroll to position [976, 0]
click at [424, 71] on div "合作與價值" at bounding box center [417, 77] width 55 height 18
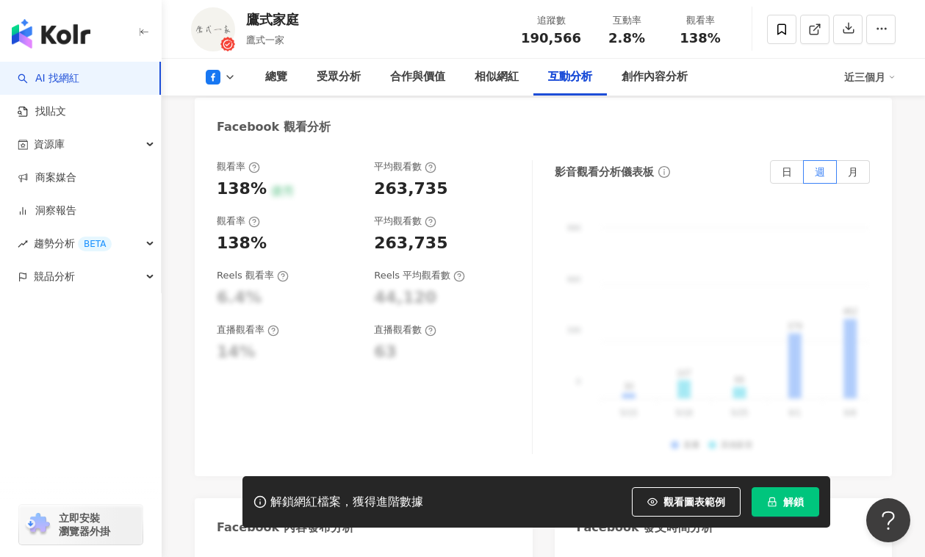
scroll to position [2885, 0]
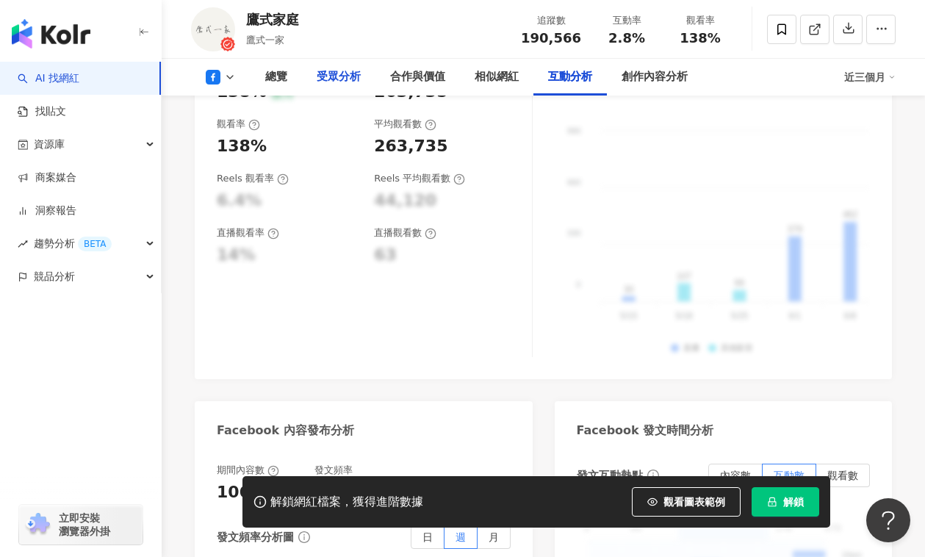
click at [340, 73] on div "受眾分析" at bounding box center [339, 77] width 44 height 18
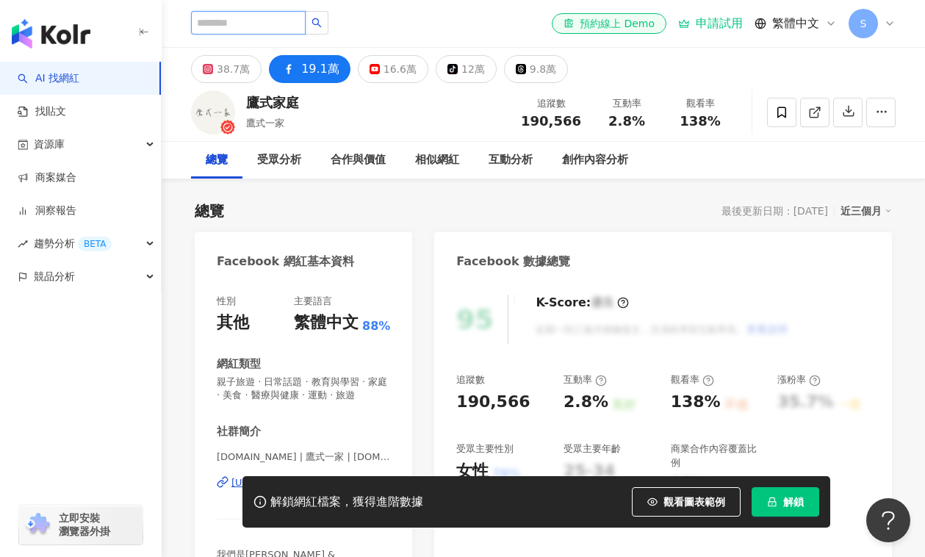
click at [240, 23] on input "search" at bounding box center [248, 23] width 115 height 24
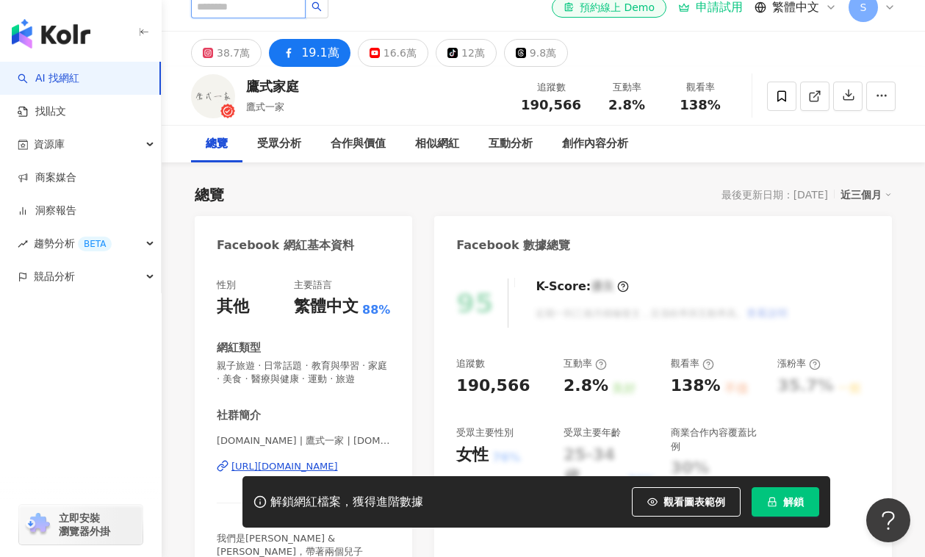
scroll to position [30, 0]
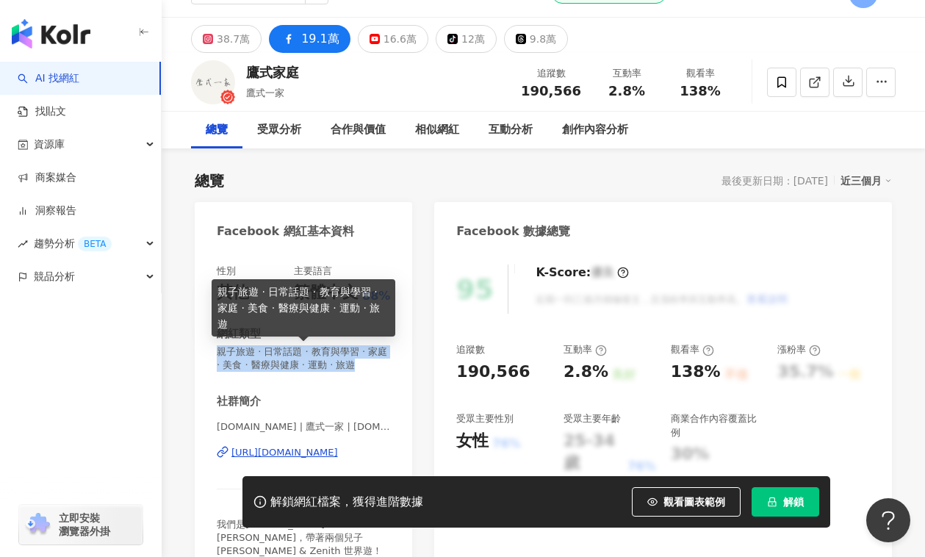
drag, startPoint x: 219, startPoint y: 354, endPoint x: 361, endPoint y: 363, distance: 142.0
click at [361, 363] on span "親子旅遊 · 日常話題 · 教育與學習 · 家庭 · 美食 · 醫療與健康 · 運動 · 旅遊" at bounding box center [303, 358] width 173 height 26
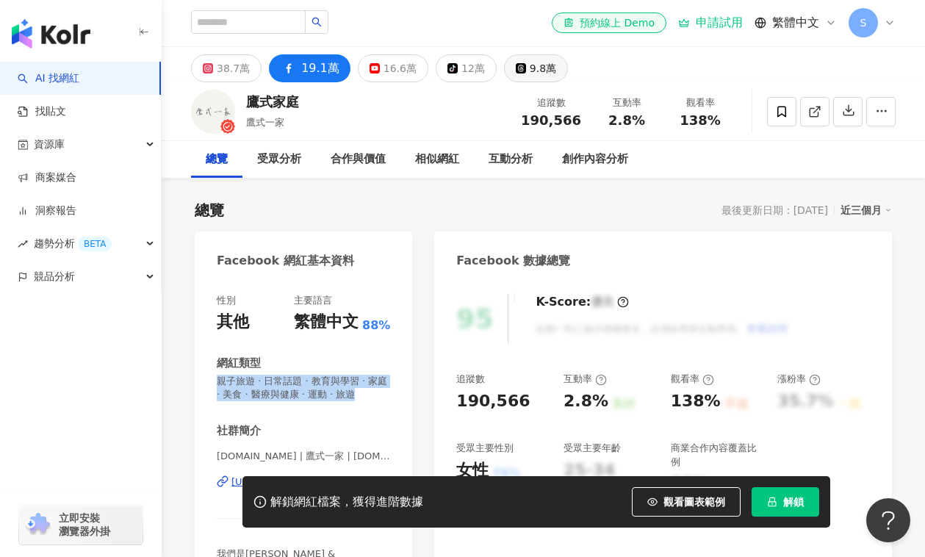
scroll to position [0, 0]
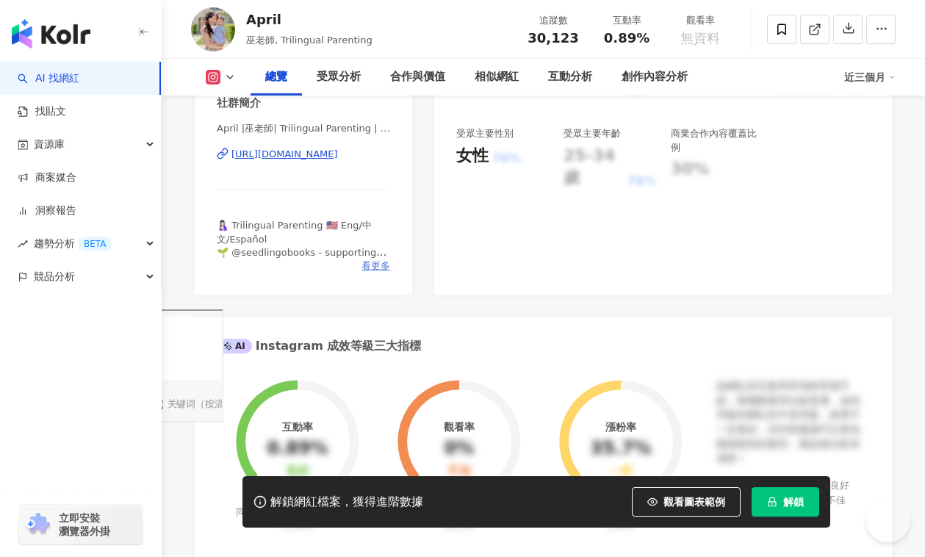
click at [367, 268] on span "看更多" at bounding box center [375, 265] width 29 height 13
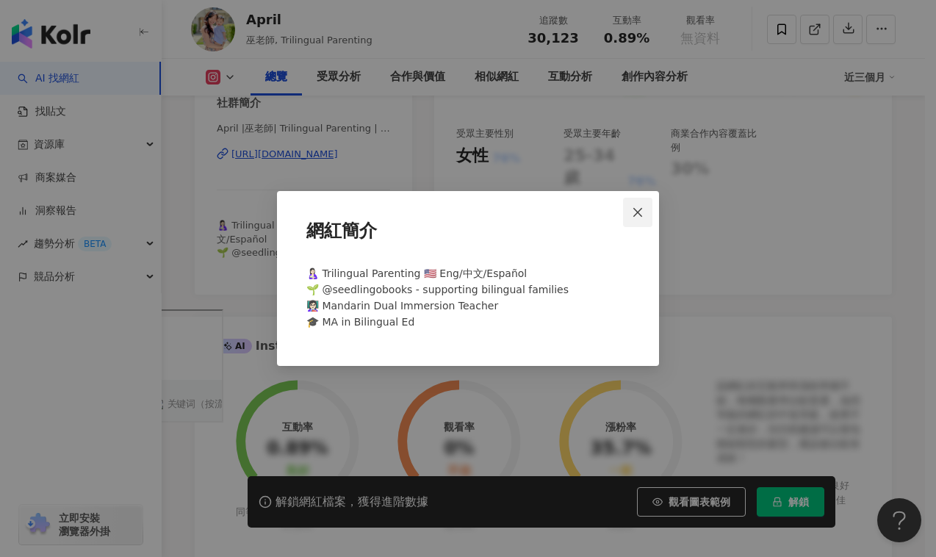
click at [646, 214] on span "Close" at bounding box center [637, 212] width 29 height 12
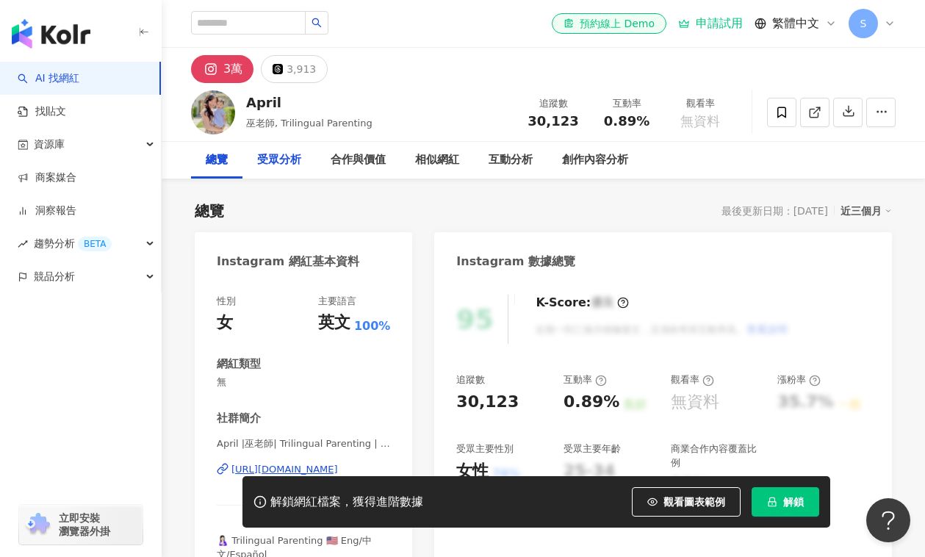
click at [275, 162] on div "受眾分析" at bounding box center [279, 160] width 44 height 18
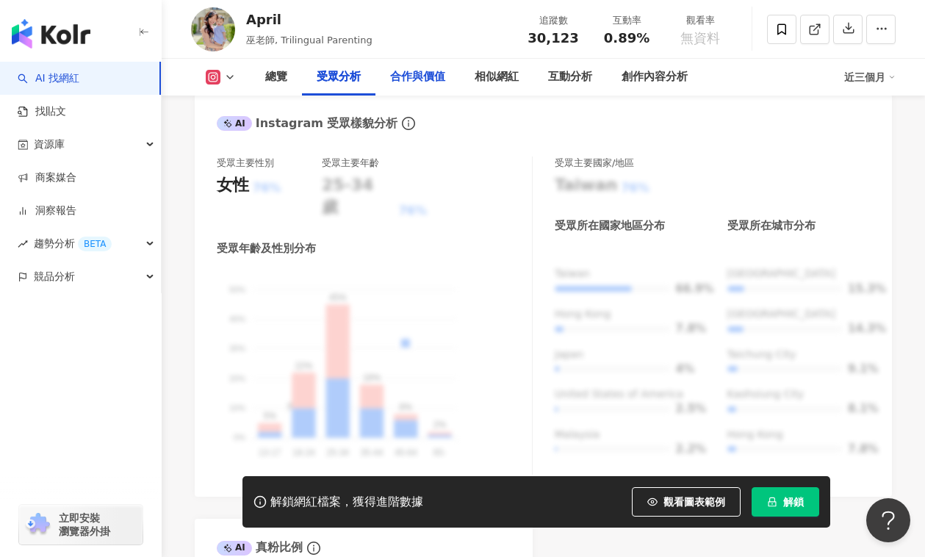
click at [423, 73] on div "合作與價值" at bounding box center [417, 77] width 55 height 18
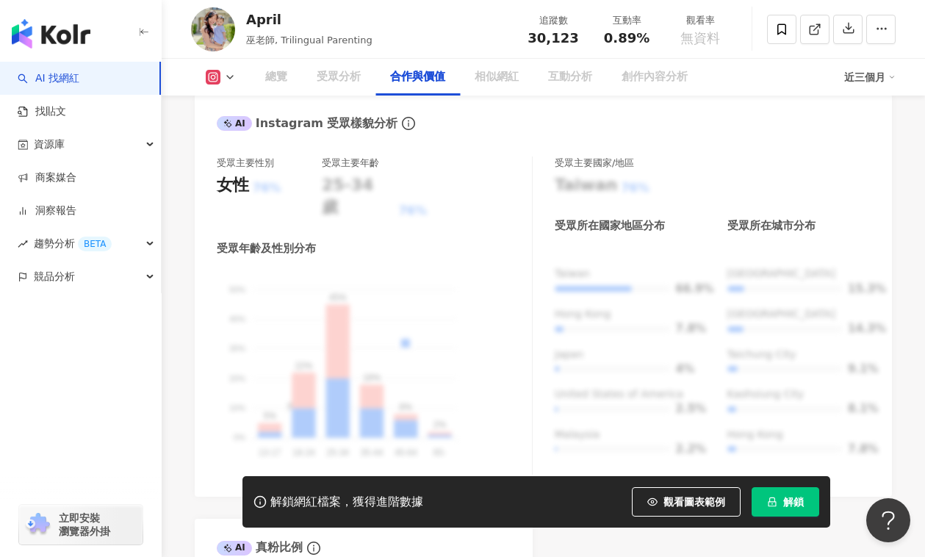
scroll to position [1973, 0]
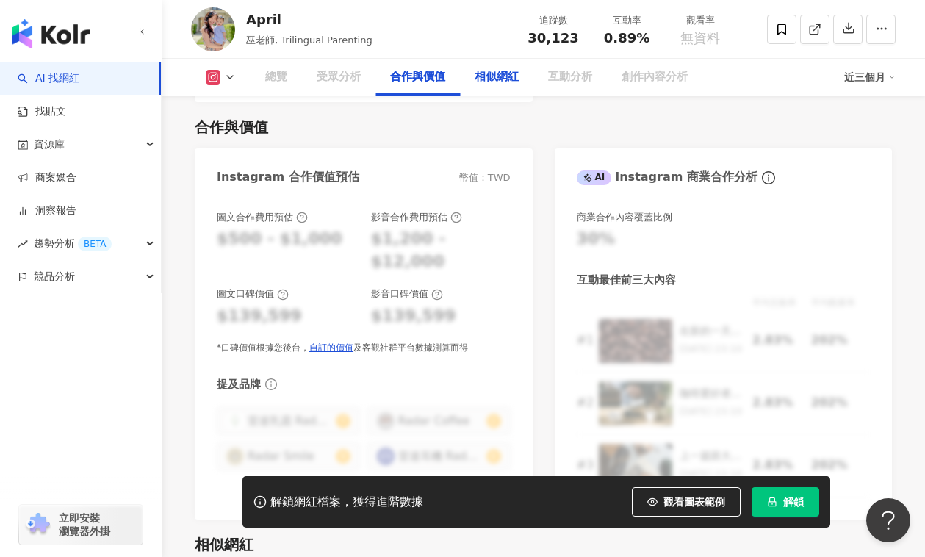
click at [492, 75] on div "相似網紅" at bounding box center [497, 77] width 44 height 18
click at [494, 81] on div "相似網紅" at bounding box center [497, 77] width 44 height 18
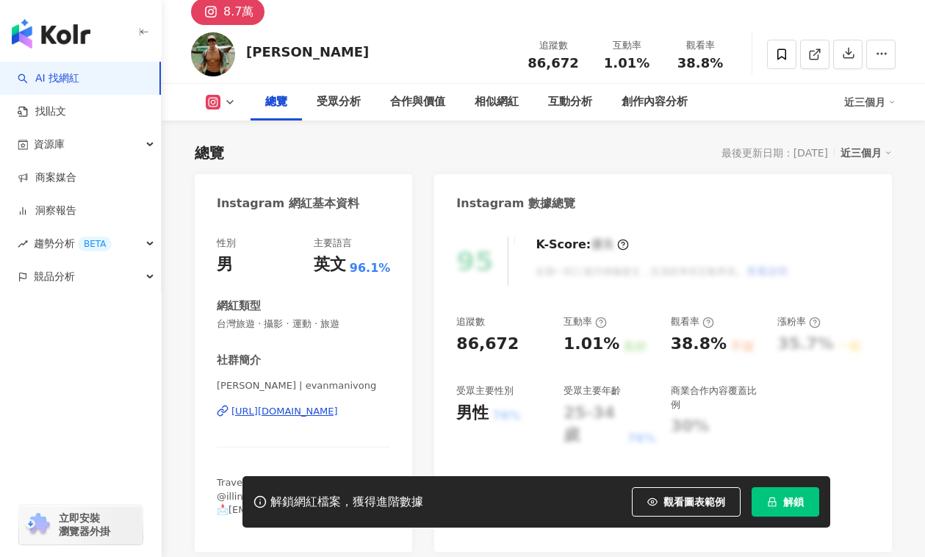
scroll to position [203, 0]
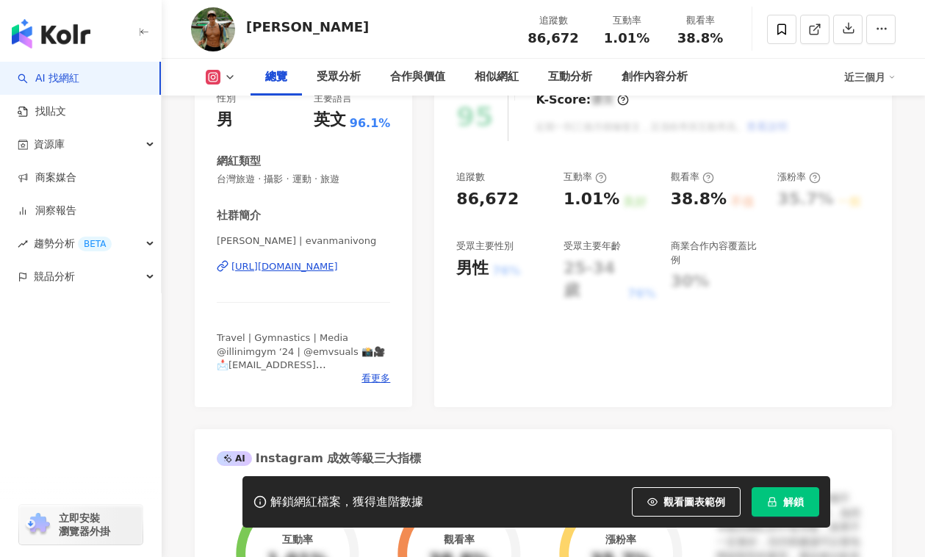
click at [338, 266] on div "https://www.instagram.com/evanmanivong/" at bounding box center [284, 266] width 107 height 13
